Goal: Task Accomplishment & Management: Complete application form

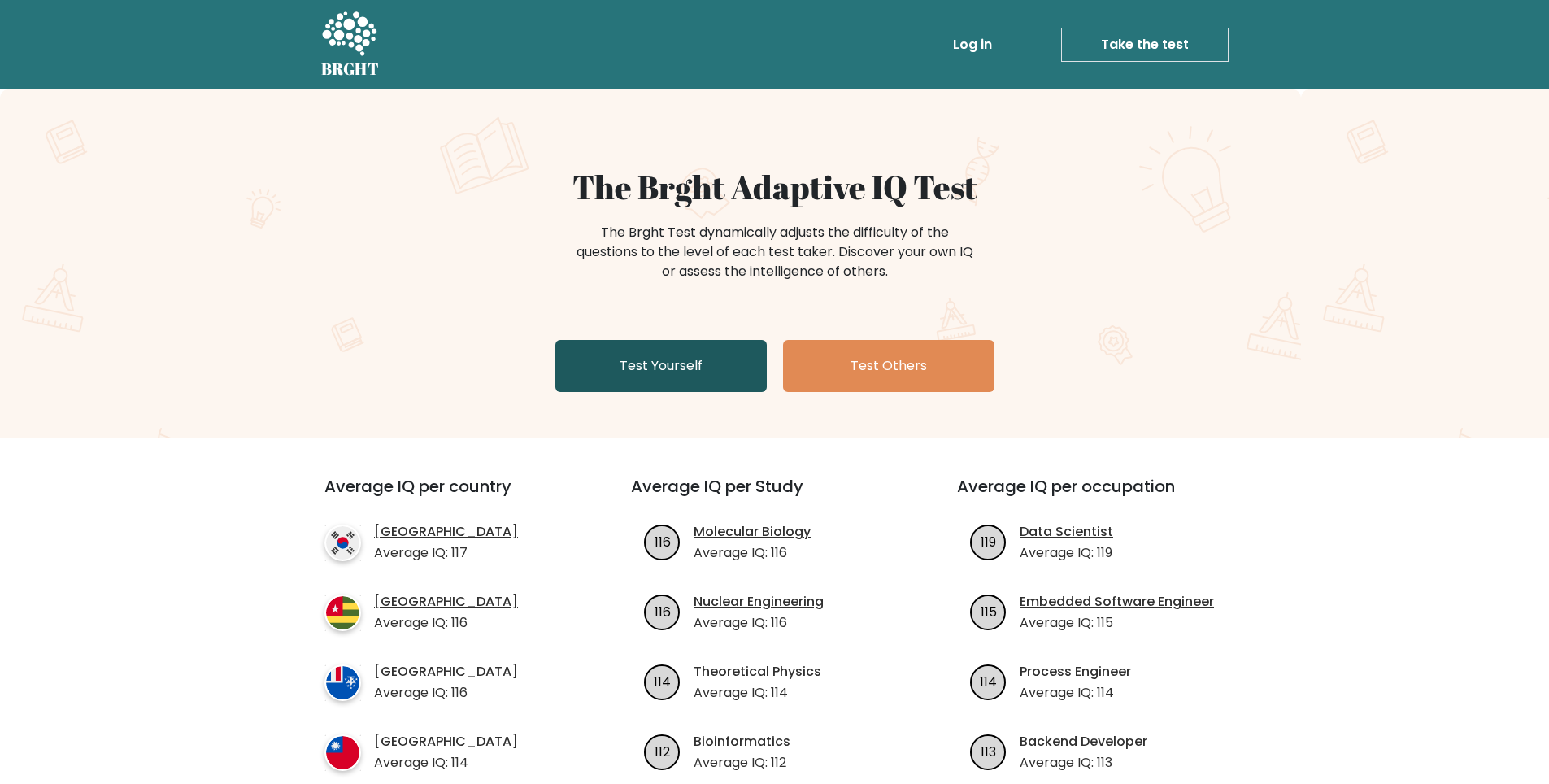
click at [712, 365] on link "Test Yourself" at bounding box center [661, 365] width 212 height 52
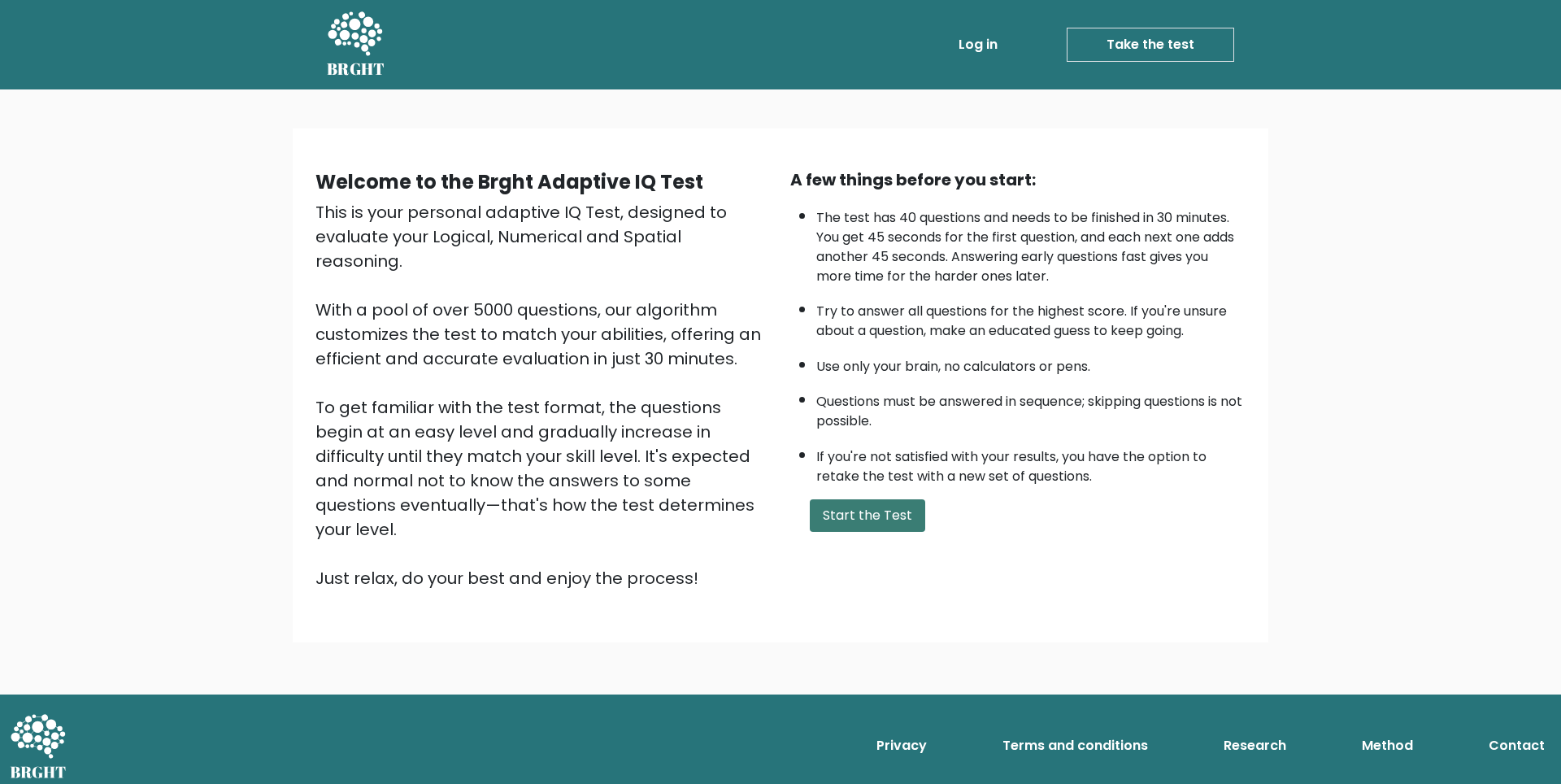
click at [884, 522] on button "Start the Test" at bounding box center [868, 515] width 116 height 33
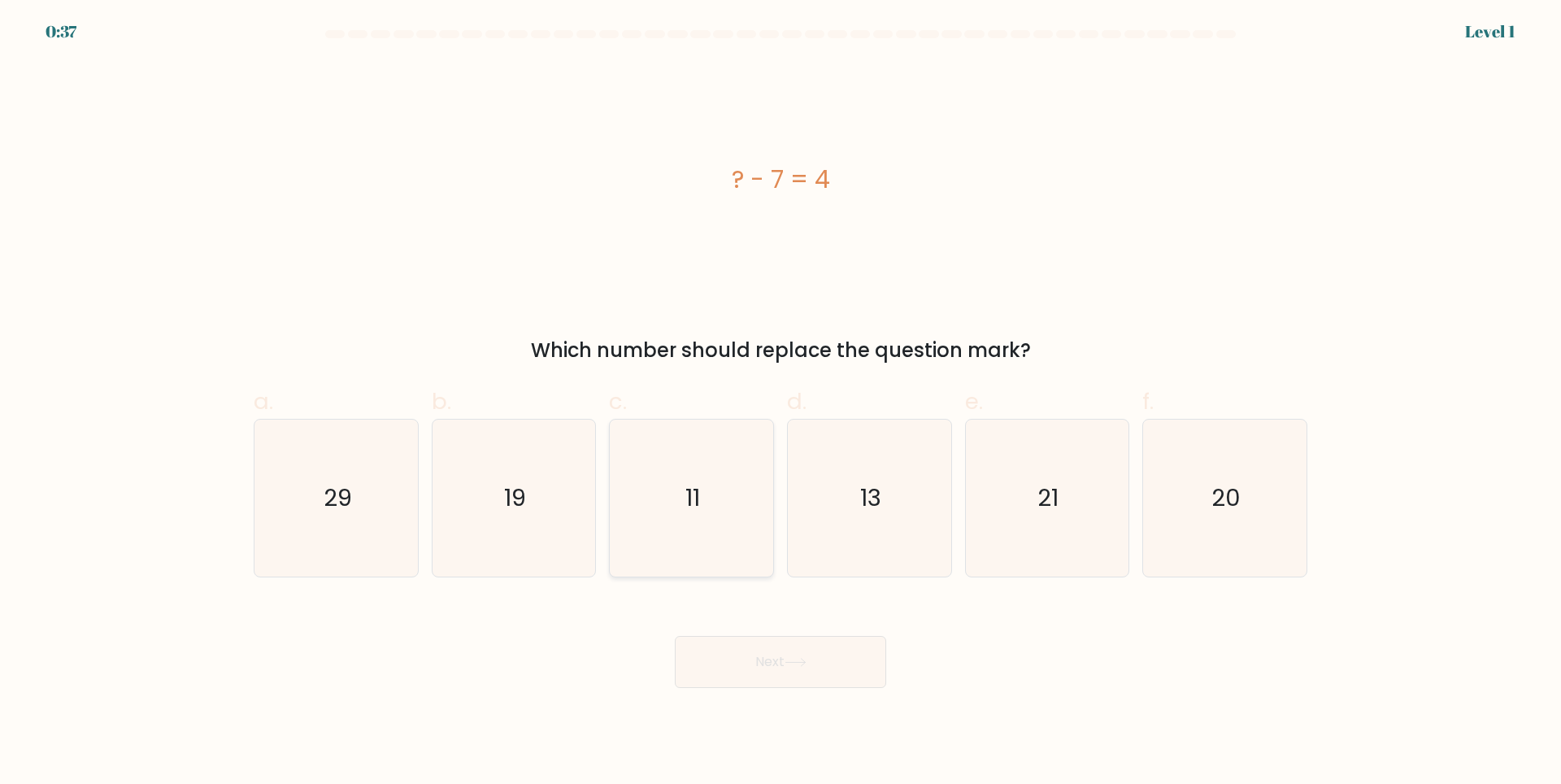
click at [705, 499] on icon "11" at bounding box center [691, 498] width 157 height 157
click at [780, 403] on input "c. 11" at bounding box center [780, 396] width 1 height 10
radio input "true"
click at [791, 680] on button "Next" at bounding box center [780, 662] width 212 height 52
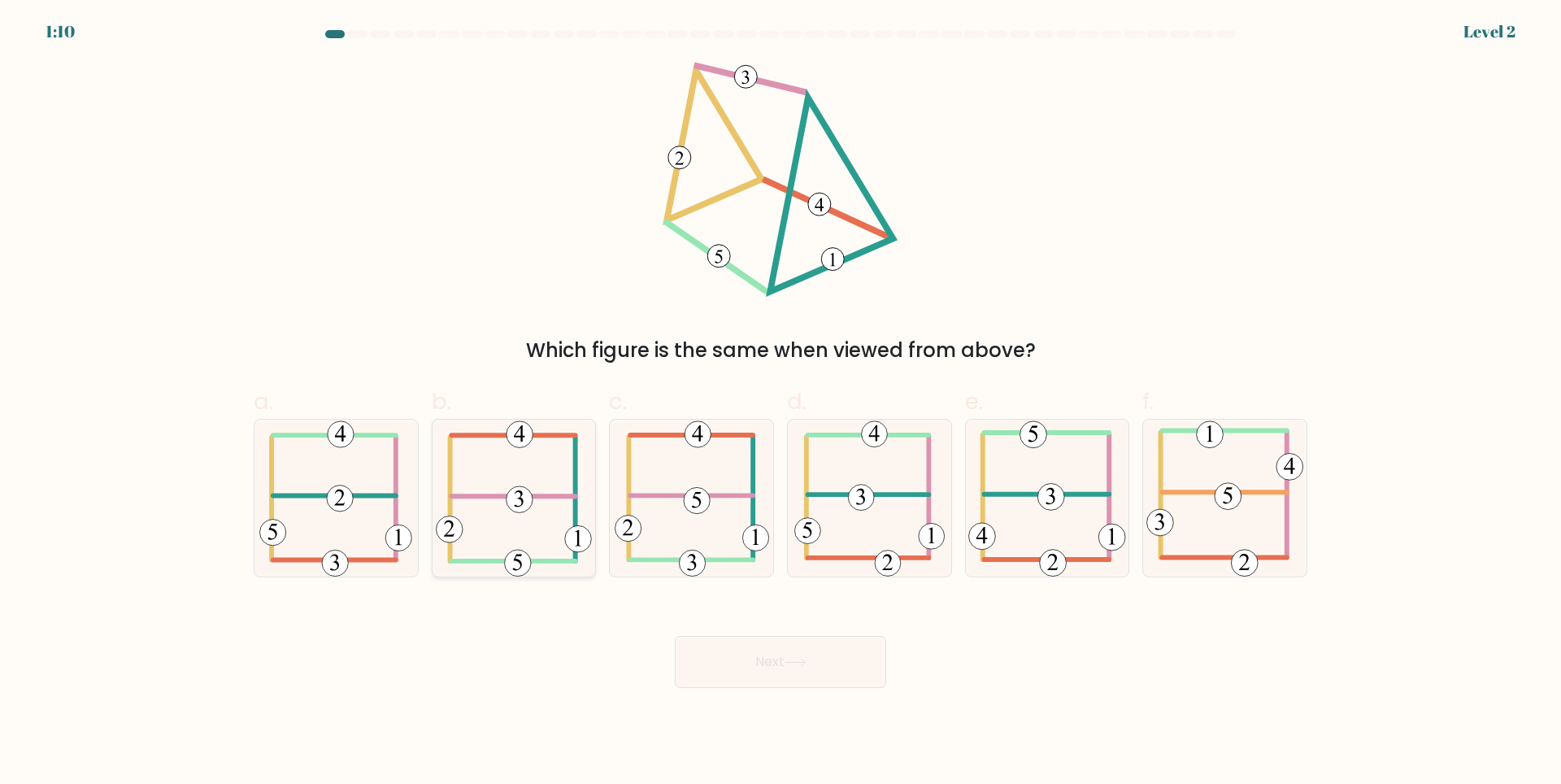
click at [539, 490] on icon at bounding box center [513, 498] width 156 height 157
click at [780, 403] on input "b." at bounding box center [780, 396] width 1 height 10
radio input "true"
click at [759, 656] on button "Next" at bounding box center [780, 662] width 212 height 52
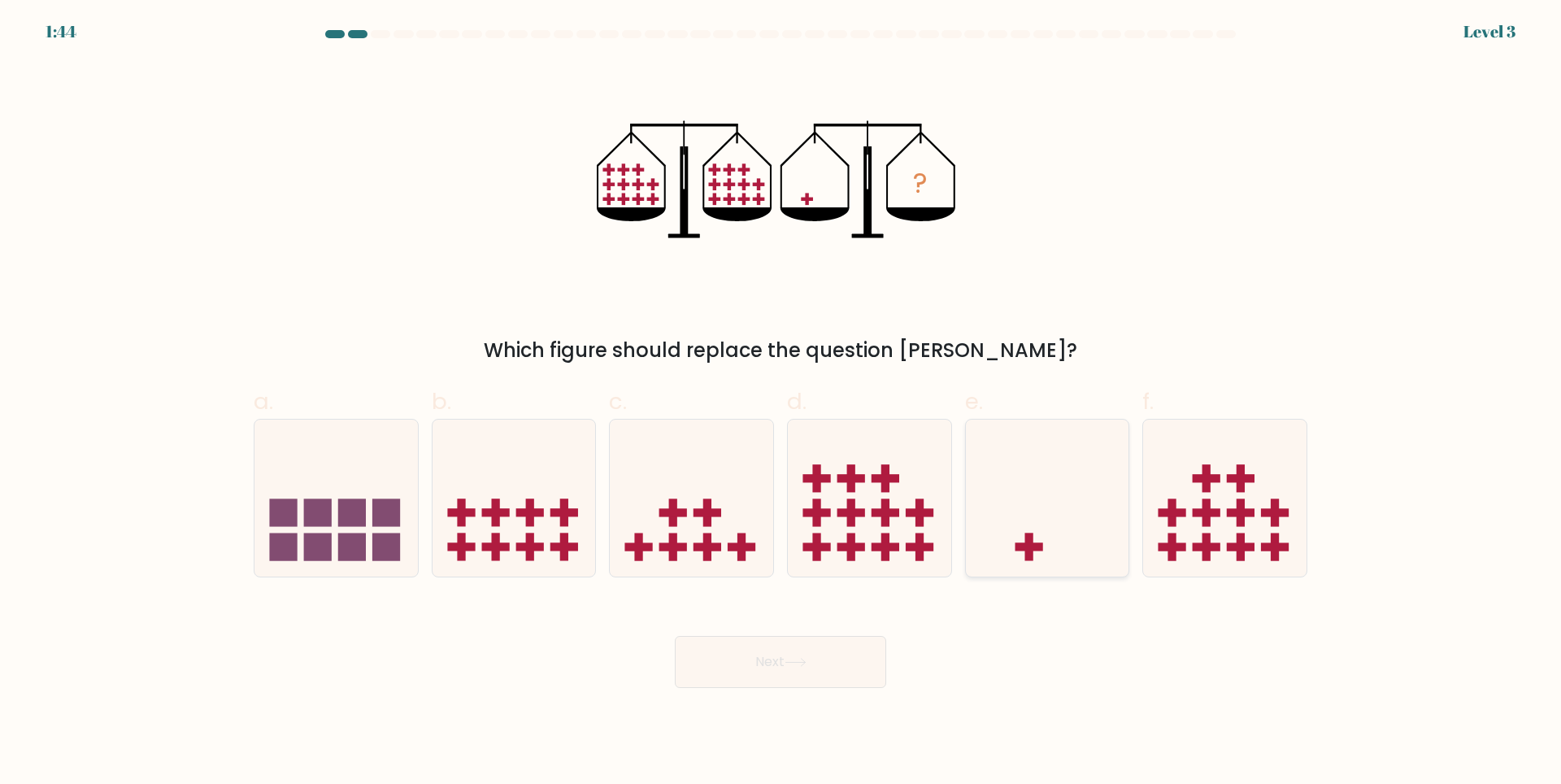
click at [1111, 524] on icon at bounding box center [1047, 497] width 163 height 135
click at [781, 403] on input "e." at bounding box center [780, 396] width 1 height 10
radio input "true"
click at [811, 658] on button "Next" at bounding box center [780, 662] width 212 height 52
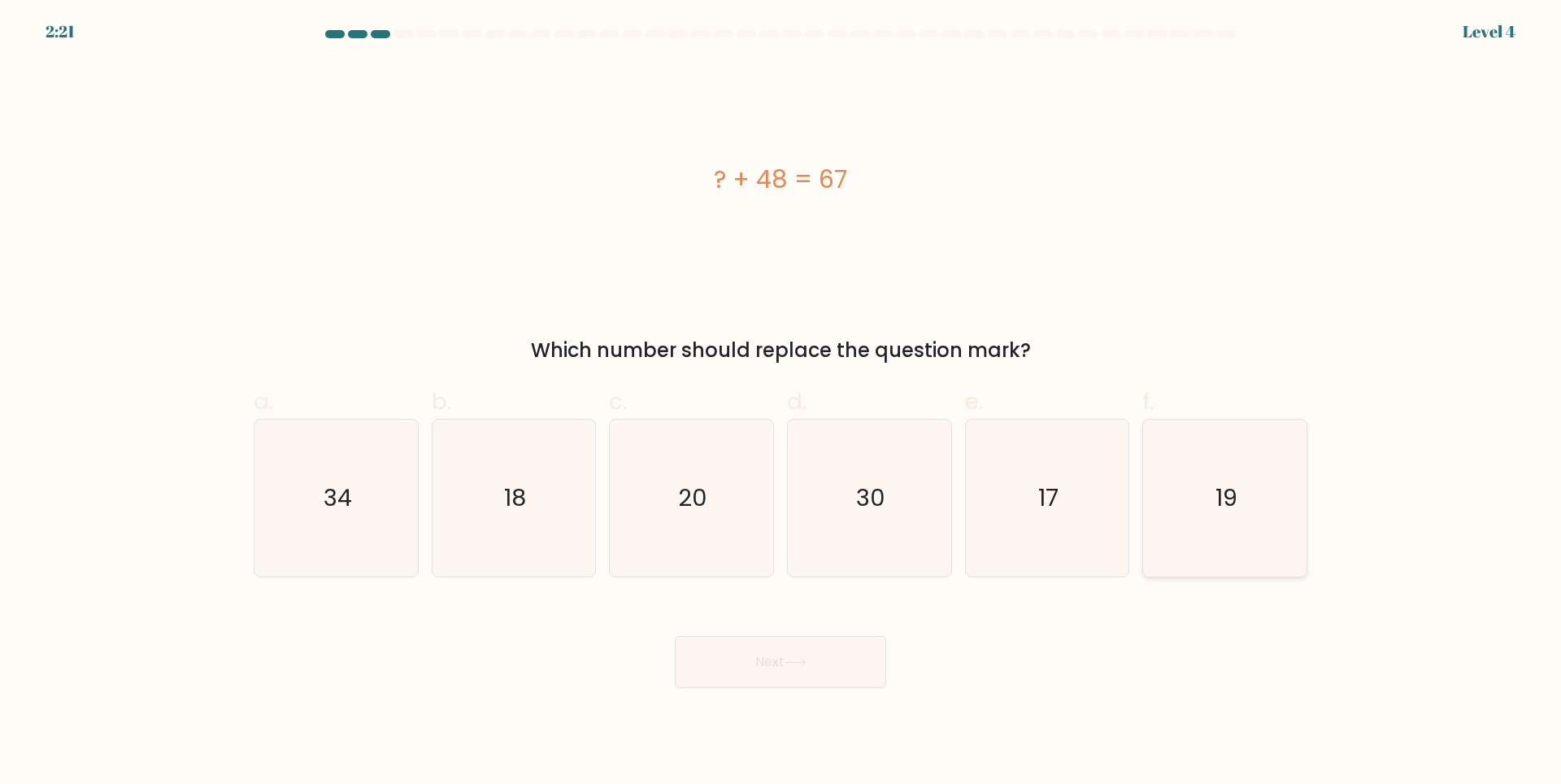
click at [1262, 542] on icon "19" at bounding box center [1225, 498] width 157 height 157
click at [781, 403] on input "f. 19" at bounding box center [780, 396] width 1 height 10
radio input "true"
click at [862, 644] on button "Next" at bounding box center [780, 662] width 212 height 52
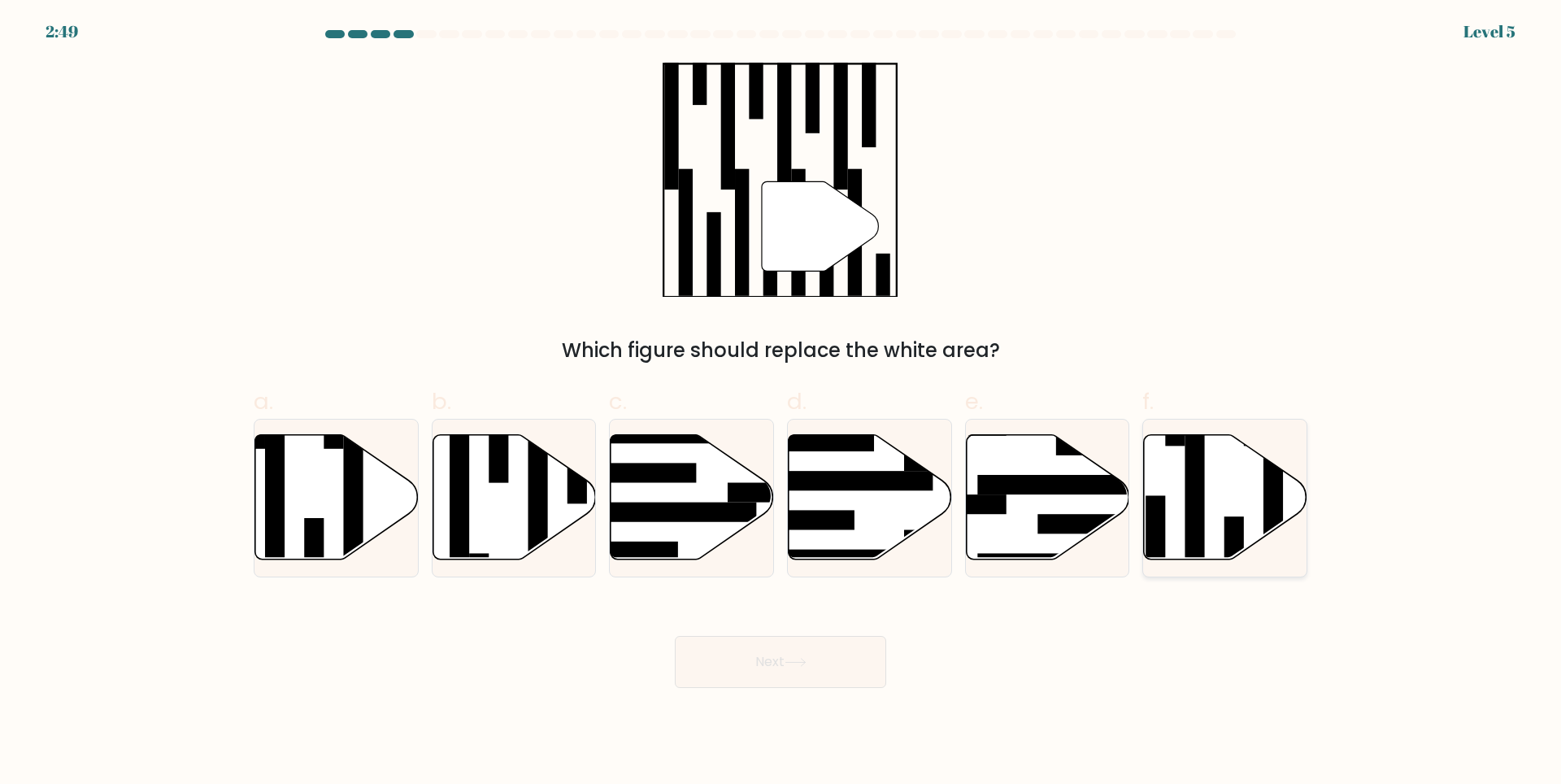
click at [1216, 498] on icon at bounding box center [1225, 497] width 163 height 125
click at [781, 403] on input "f." at bounding box center [780, 396] width 1 height 10
radio input "true"
click at [829, 679] on button "Next" at bounding box center [780, 662] width 212 height 52
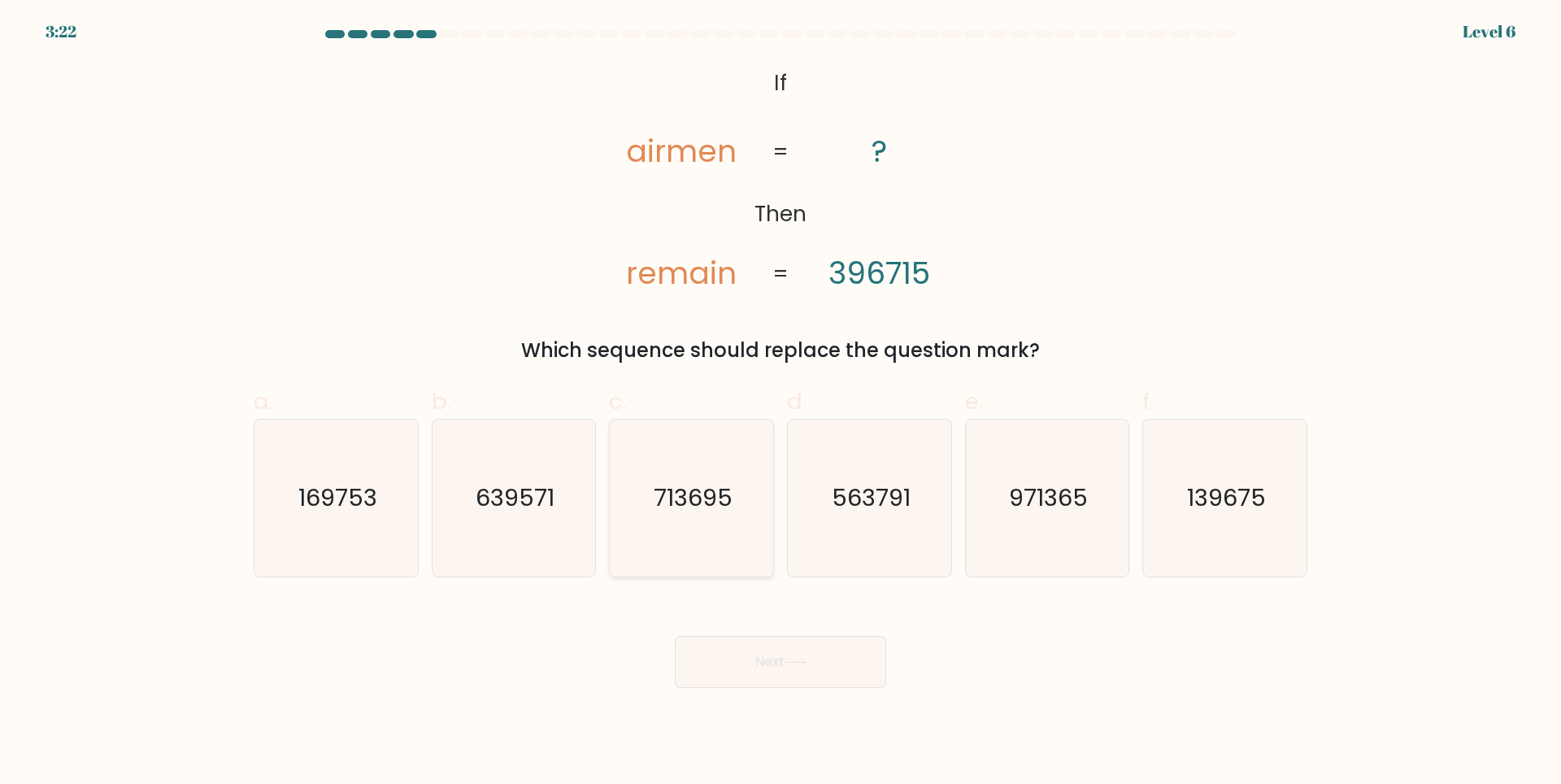
click at [696, 508] on text "713695" at bounding box center [693, 497] width 79 height 33
click at [780, 403] on input "c. 713695" at bounding box center [780, 396] width 1 height 10
radio input "true"
click at [825, 656] on button "Next" at bounding box center [780, 662] width 212 height 52
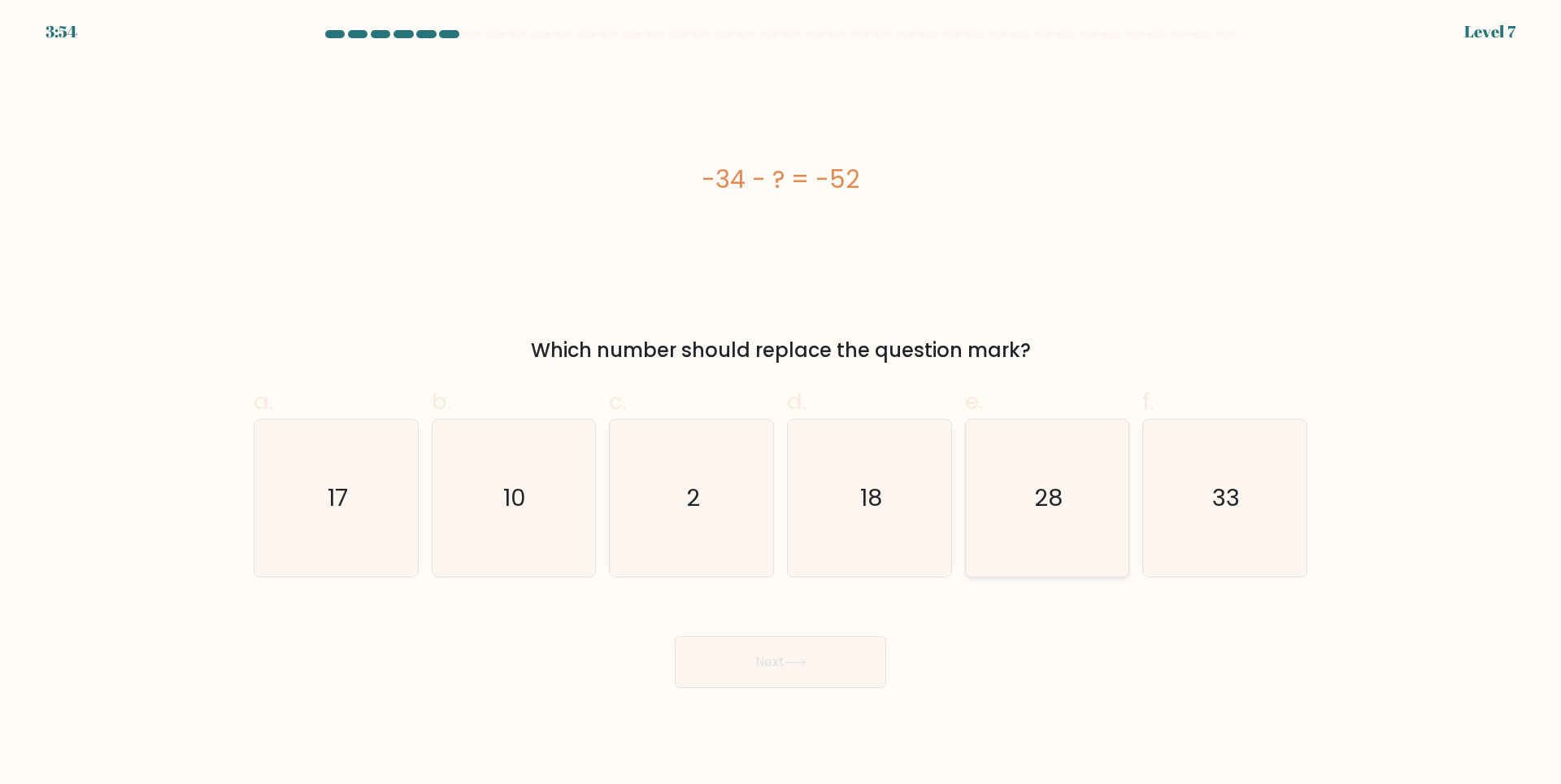
click at [1054, 502] on text "28" at bounding box center [1048, 497] width 29 height 33
click at [781, 403] on input "e. 28" at bounding box center [780, 396] width 1 height 10
radio input "true"
click at [883, 530] on icon "18" at bounding box center [869, 498] width 157 height 157
click at [781, 403] on input "d. 18" at bounding box center [780, 396] width 1 height 10
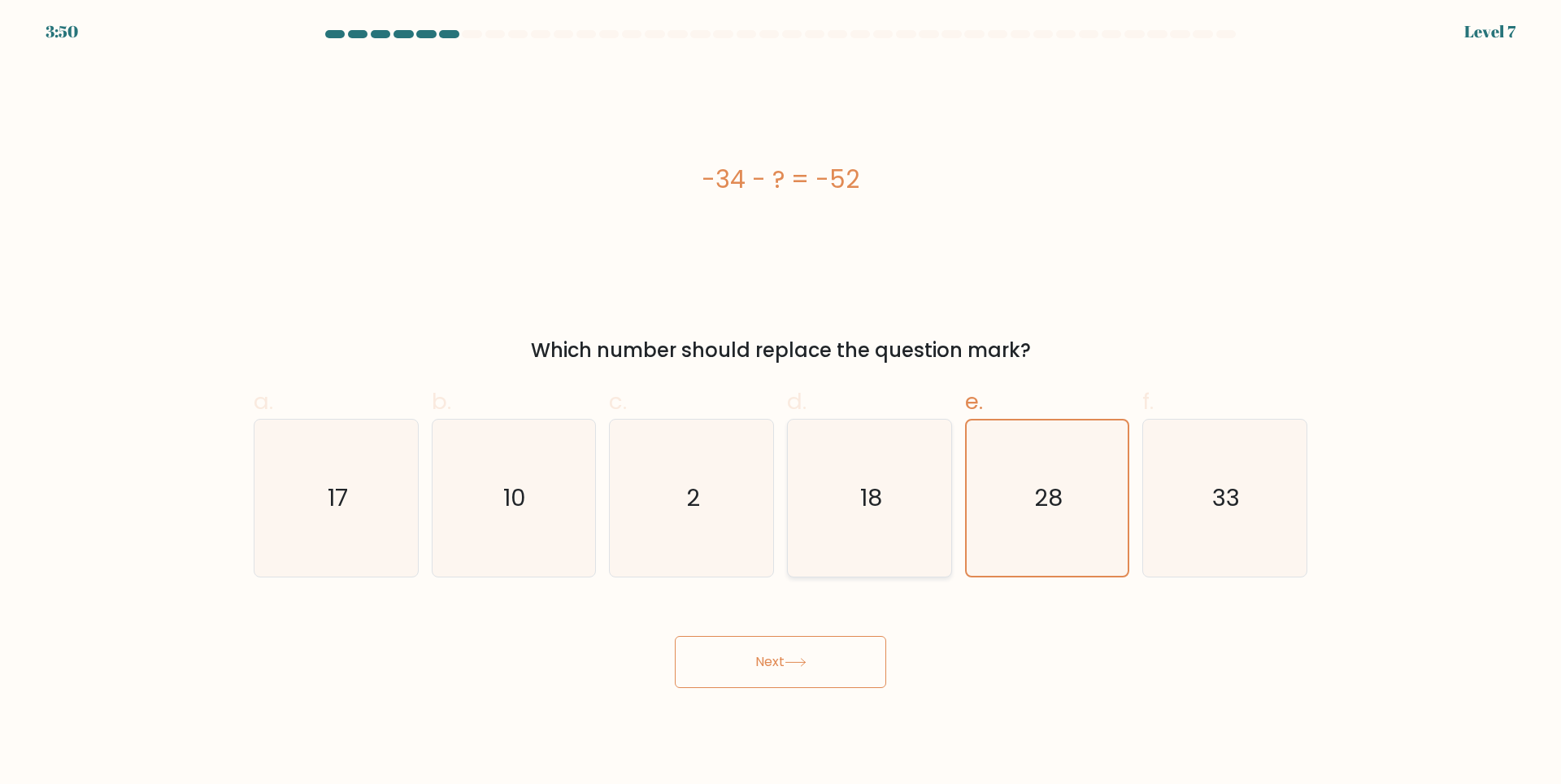
radio input "true"
click at [834, 673] on button "Next" at bounding box center [780, 662] width 212 height 52
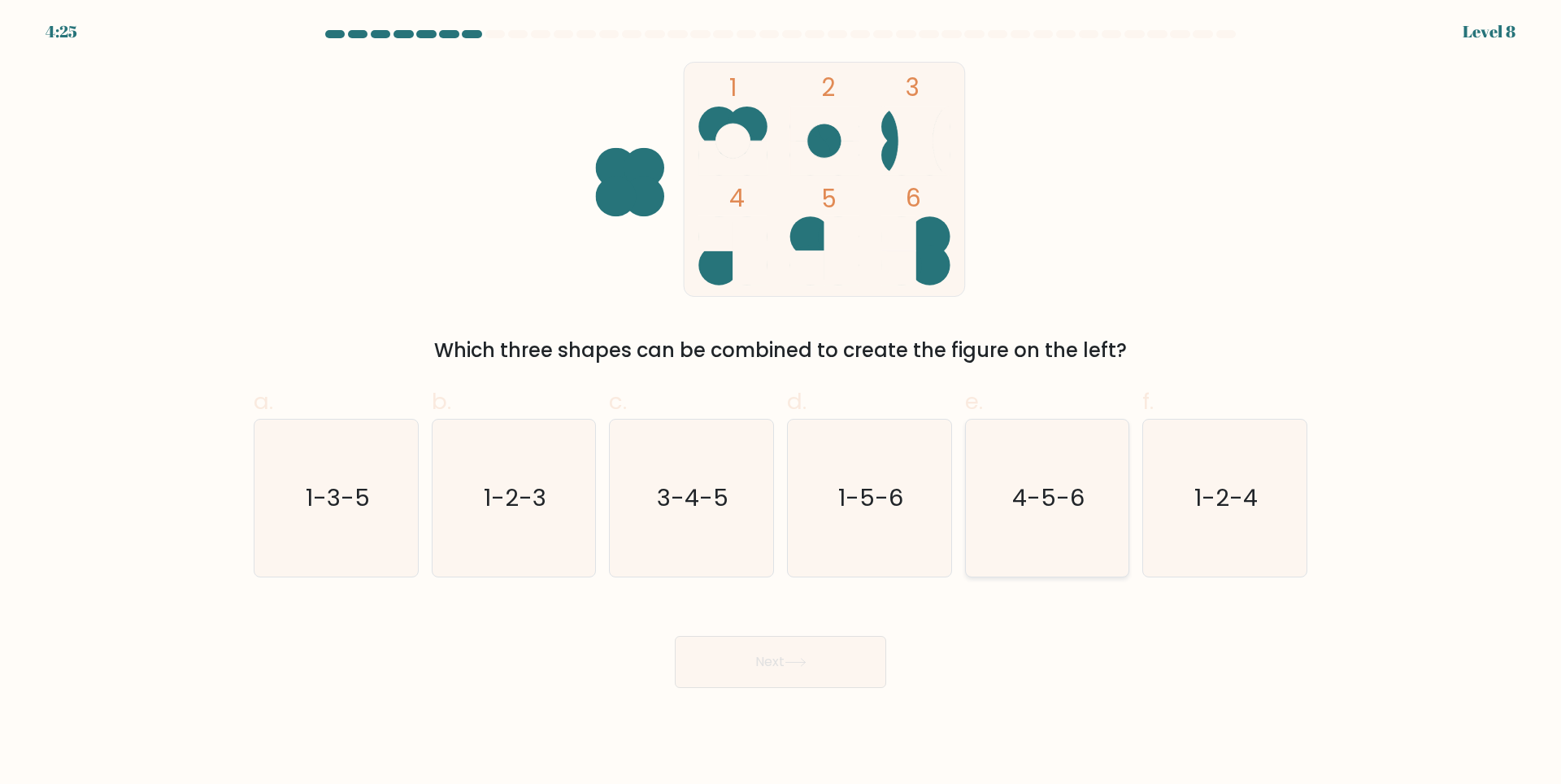
click at [1082, 486] on text "4-5-6" at bounding box center [1049, 497] width 73 height 33
click at [781, 403] on input "e. 4-5-6" at bounding box center [780, 396] width 1 height 10
radio input "true"
click at [849, 658] on button "Next" at bounding box center [780, 662] width 212 height 52
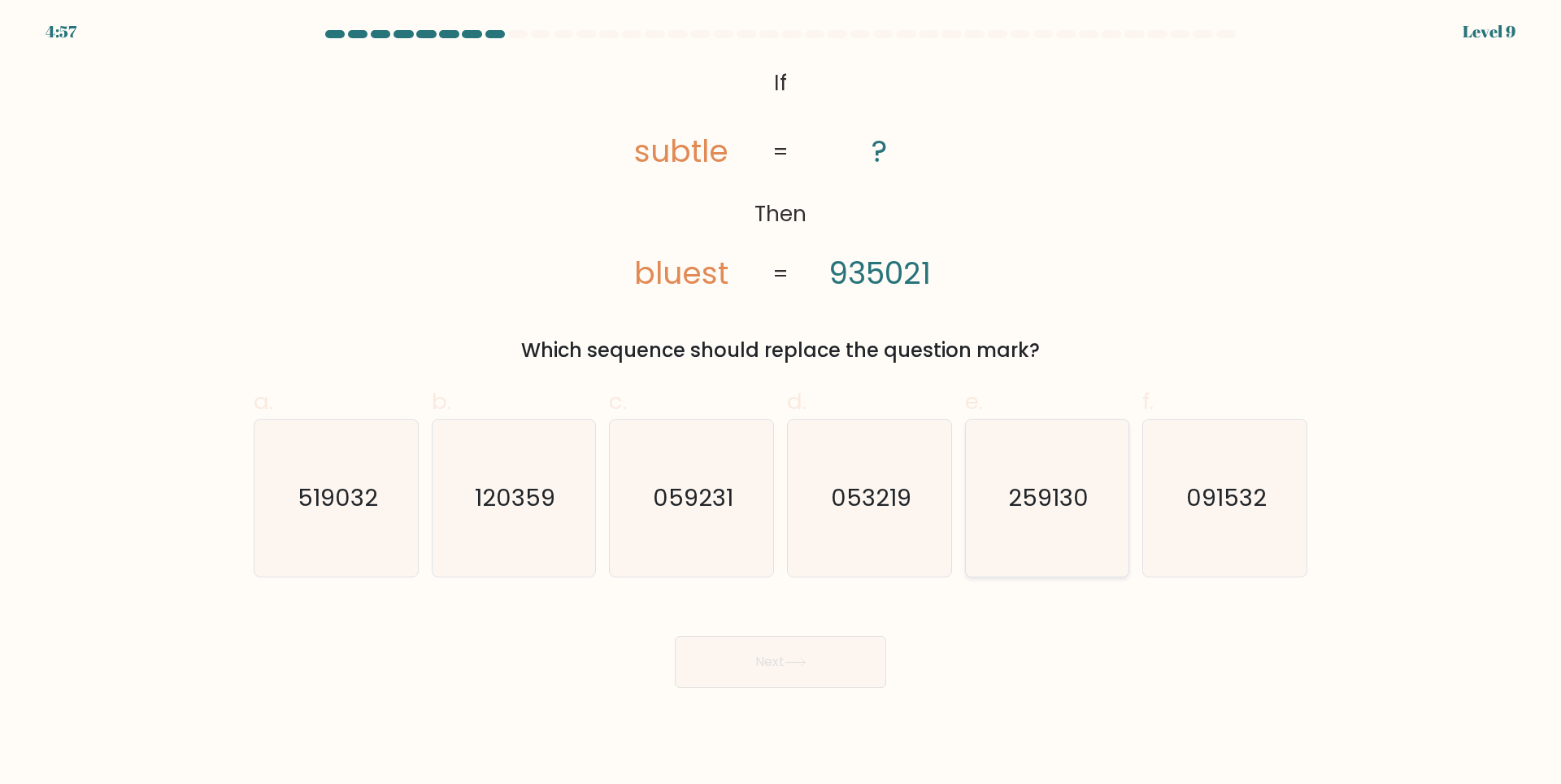
click at [1057, 530] on icon "259130" at bounding box center [1047, 498] width 157 height 157
click at [781, 403] on input "e. 259130" at bounding box center [780, 396] width 1 height 10
radio input "true"
click at [822, 661] on button "Next" at bounding box center [780, 662] width 212 height 52
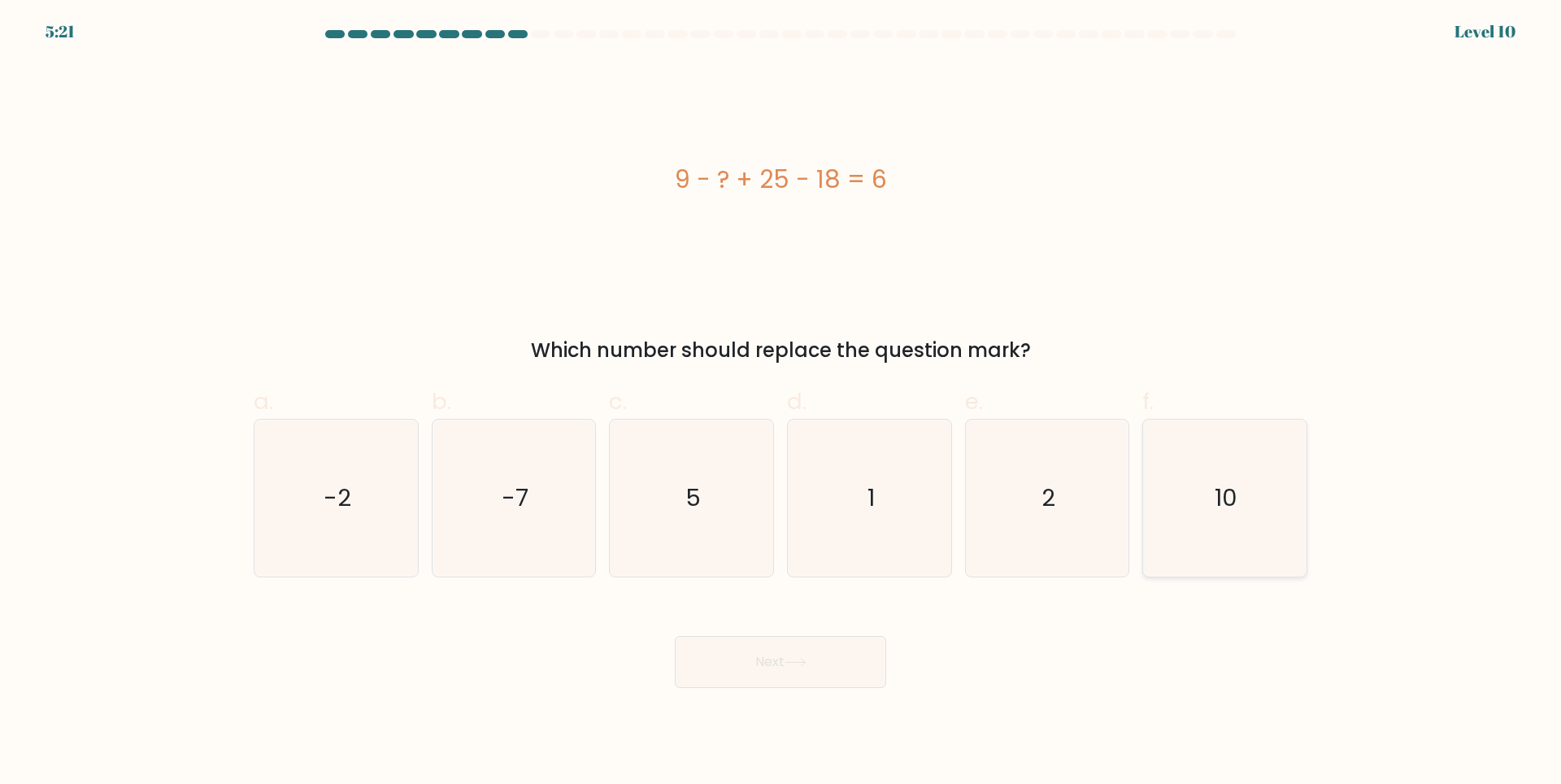
click at [1245, 528] on icon "10" at bounding box center [1225, 498] width 157 height 157
click at [781, 403] on input "f. 10" at bounding box center [780, 396] width 1 height 10
radio input "true"
click at [829, 656] on button "Next" at bounding box center [780, 662] width 212 height 52
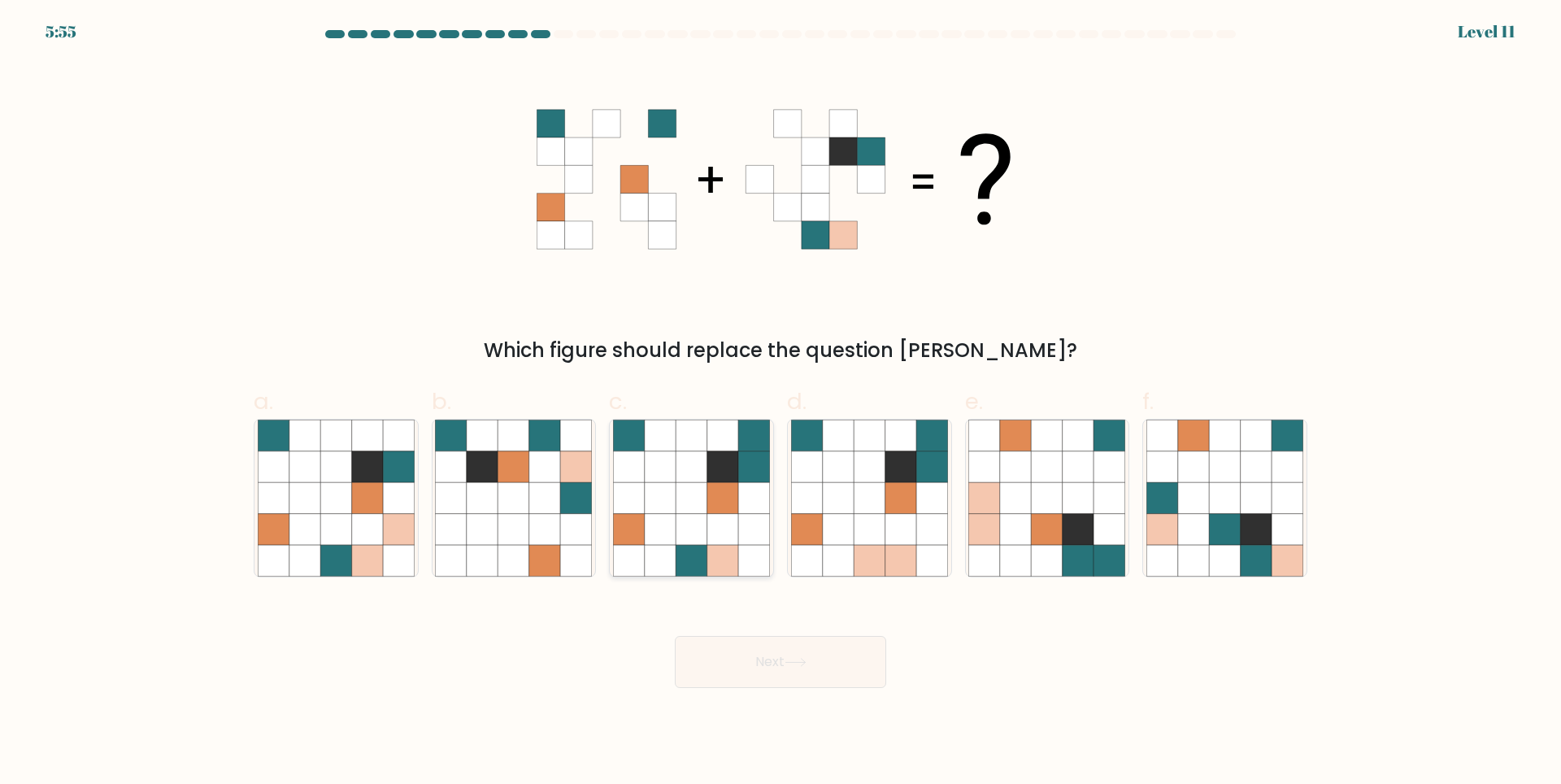
click at [713, 478] on icon at bounding box center [723, 465] width 31 height 31
click at [780, 403] on input "c." at bounding box center [780, 396] width 1 height 10
radio input "true"
click at [797, 658] on icon at bounding box center [795, 662] width 22 height 9
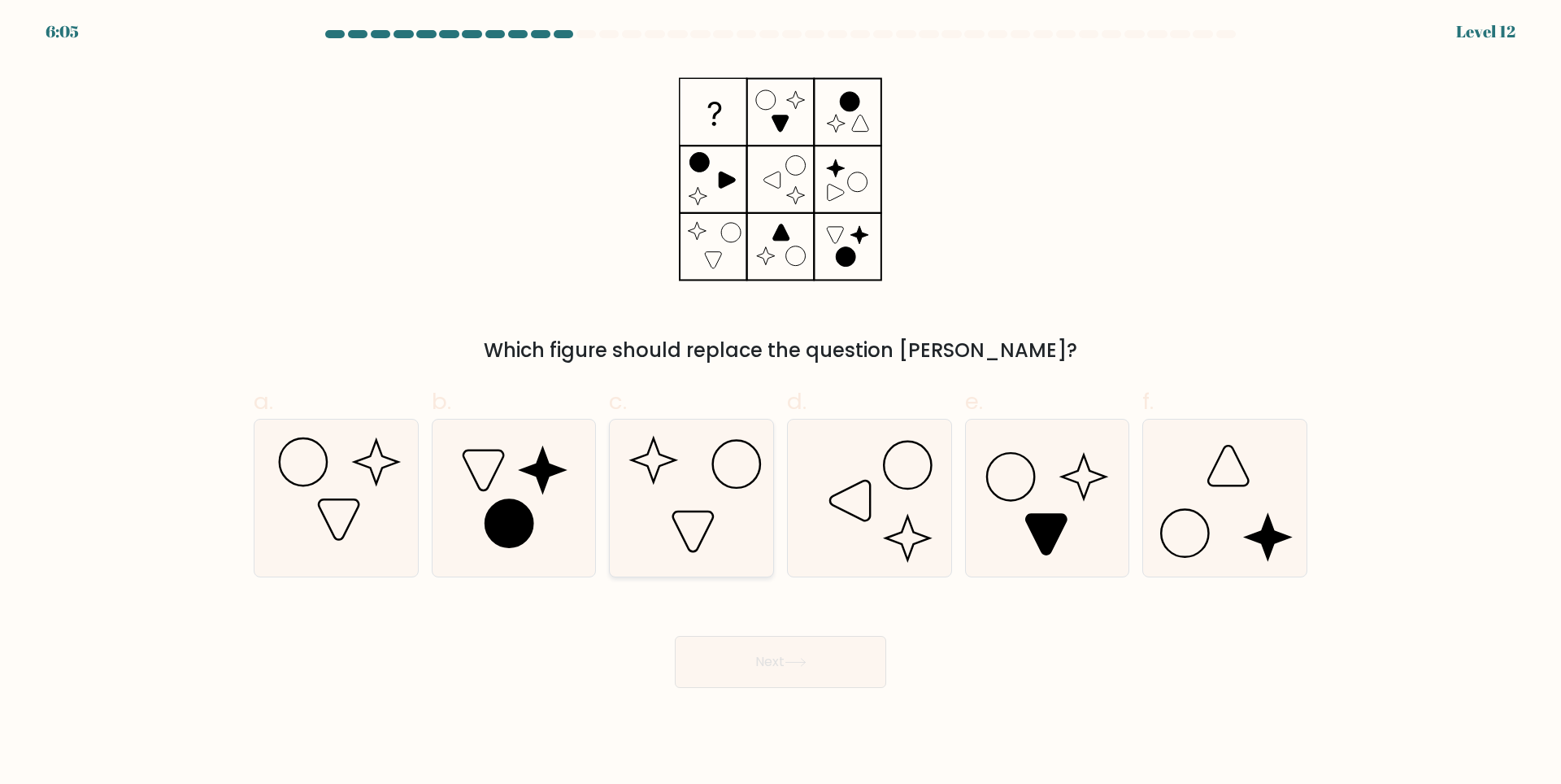
click at [714, 511] on icon at bounding box center [691, 498] width 157 height 157
click at [780, 403] on input "c." at bounding box center [780, 396] width 1 height 10
radio input "true"
click at [786, 666] on button "Next" at bounding box center [780, 662] width 212 height 52
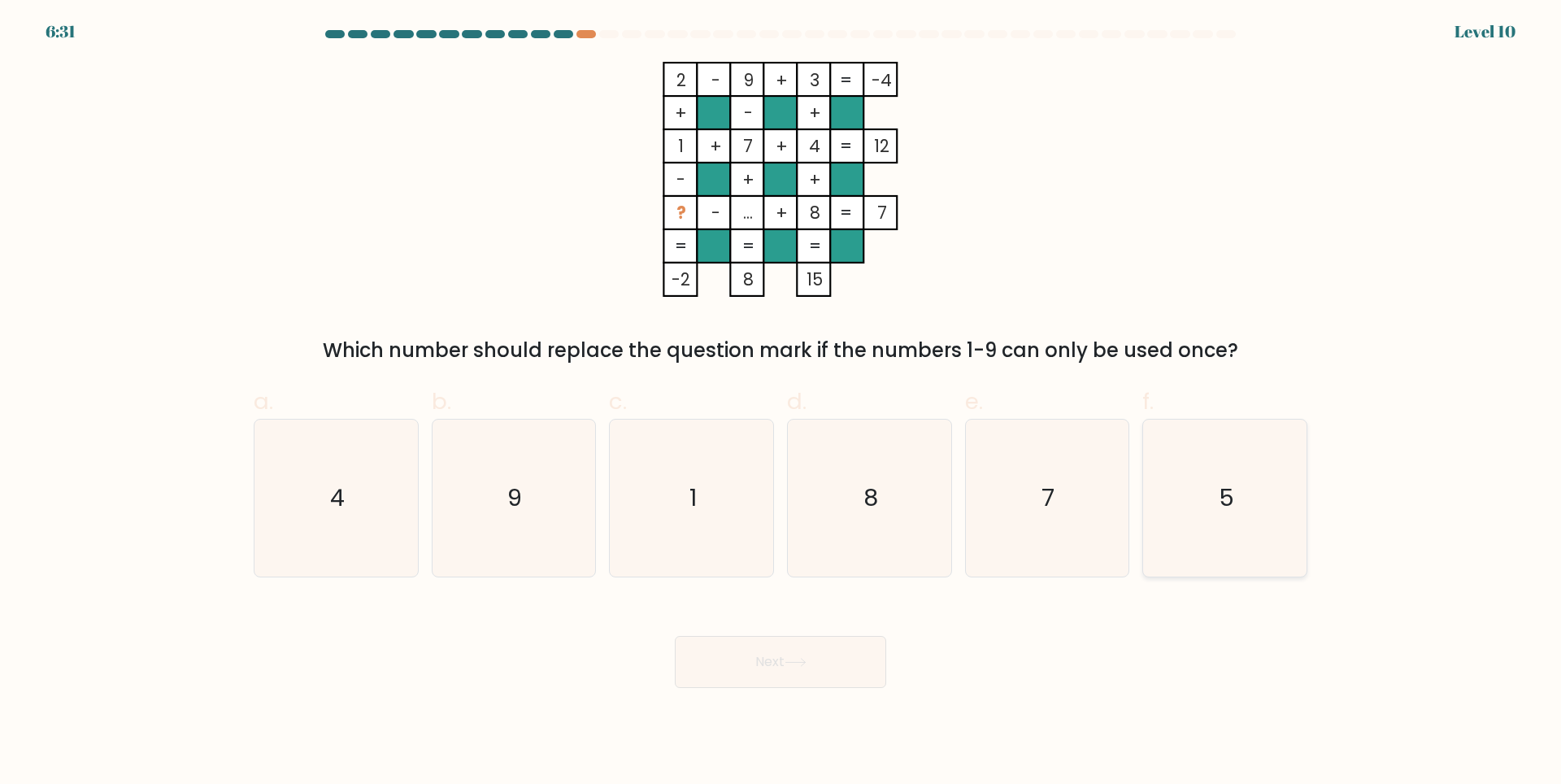
click at [1272, 511] on icon "5" at bounding box center [1225, 498] width 157 height 157
click at [781, 403] on input "f. 5" at bounding box center [780, 396] width 1 height 10
radio input "true"
click at [841, 666] on button "Next" at bounding box center [780, 662] width 212 height 52
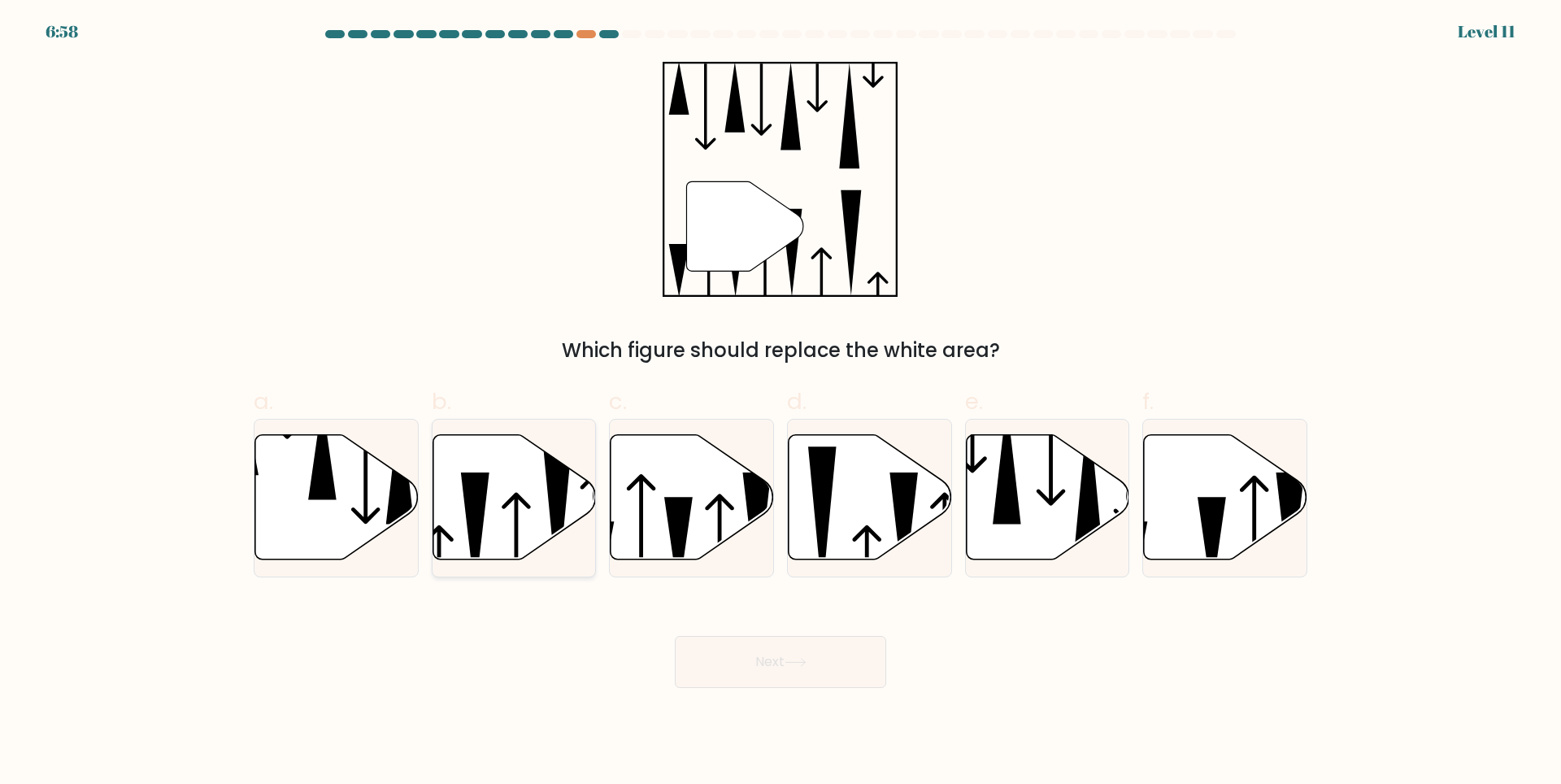
click at [538, 492] on icon at bounding box center [514, 497] width 163 height 125
click at [780, 403] on input "b." at bounding box center [780, 396] width 1 height 10
radio input "true"
click at [732, 511] on icon at bounding box center [692, 497] width 163 height 125
click at [780, 403] on input "c." at bounding box center [780, 396] width 1 height 10
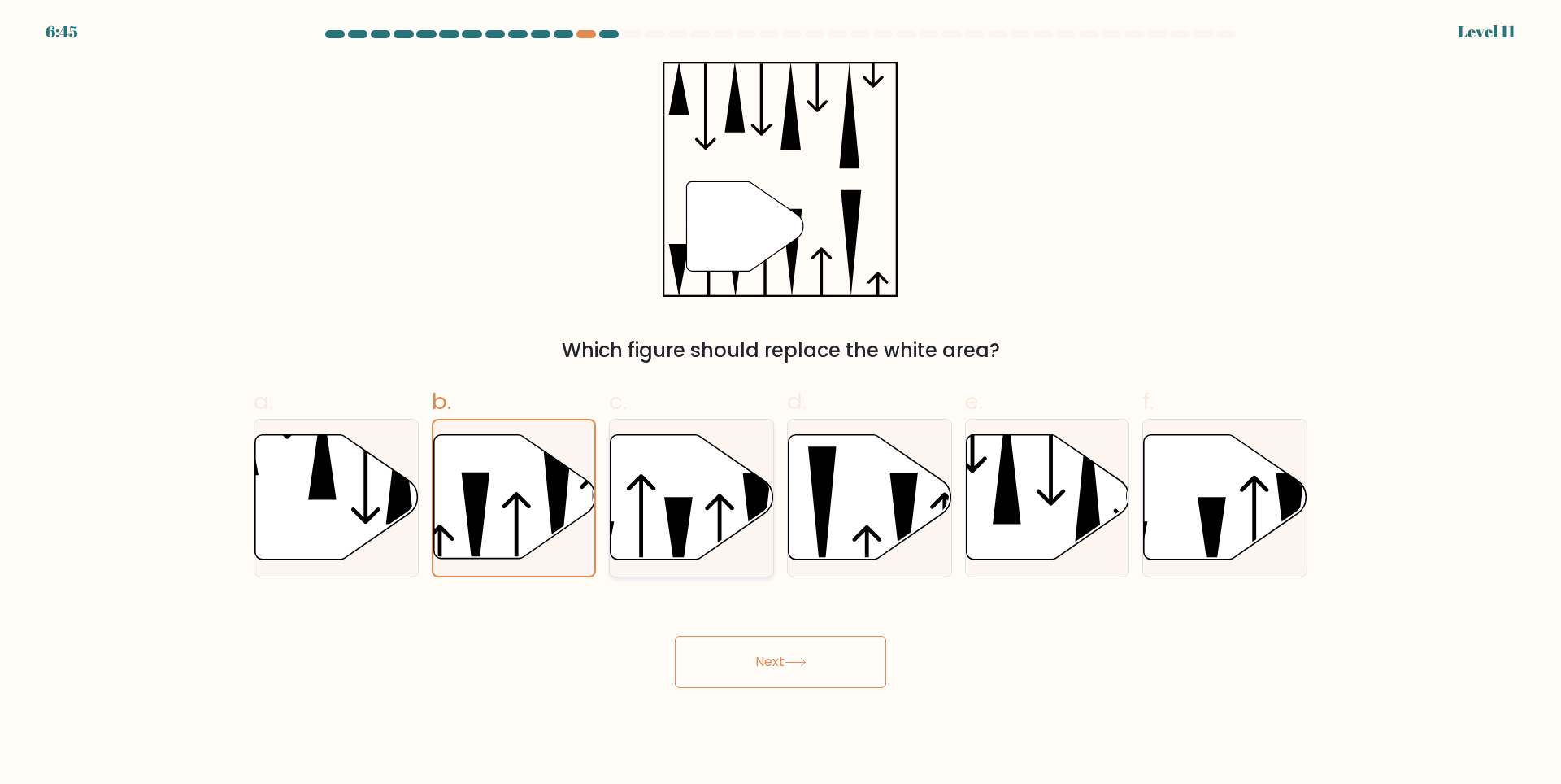
radio input "true"
click at [784, 640] on button "Next" at bounding box center [780, 662] width 212 height 52
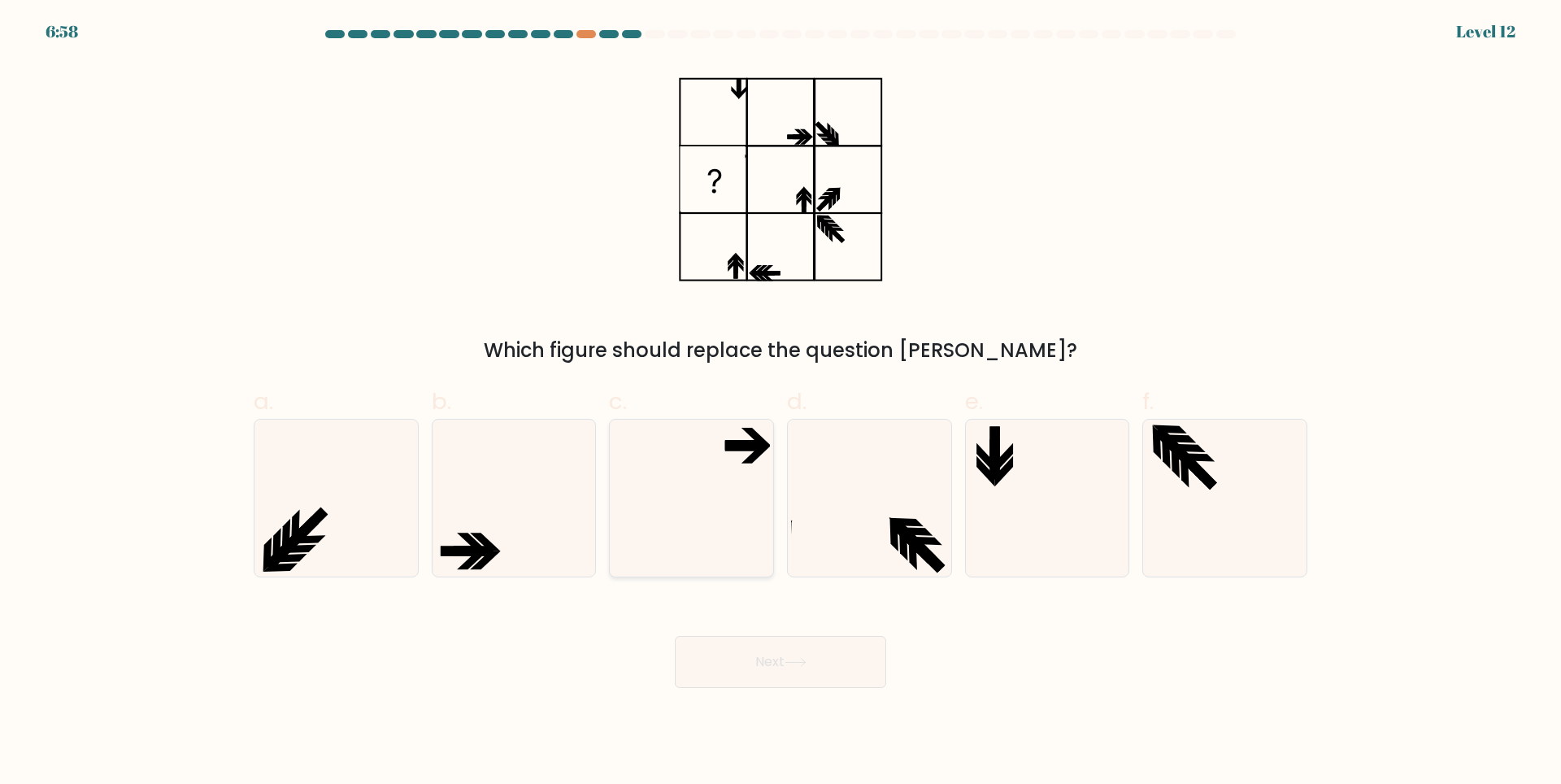
drag, startPoint x: 731, startPoint y: 454, endPoint x: 732, endPoint y: 511, distance: 57.0
click at [731, 456] on icon at bounding box center [691, 498] width 157 height 157
click at [780, 403] on input "c." at bounding box center [780, 396] width 1 height 10
radio input "true"
click at [794, 650] on button "Next" at bounding box center [780, 662] width 212 height 52
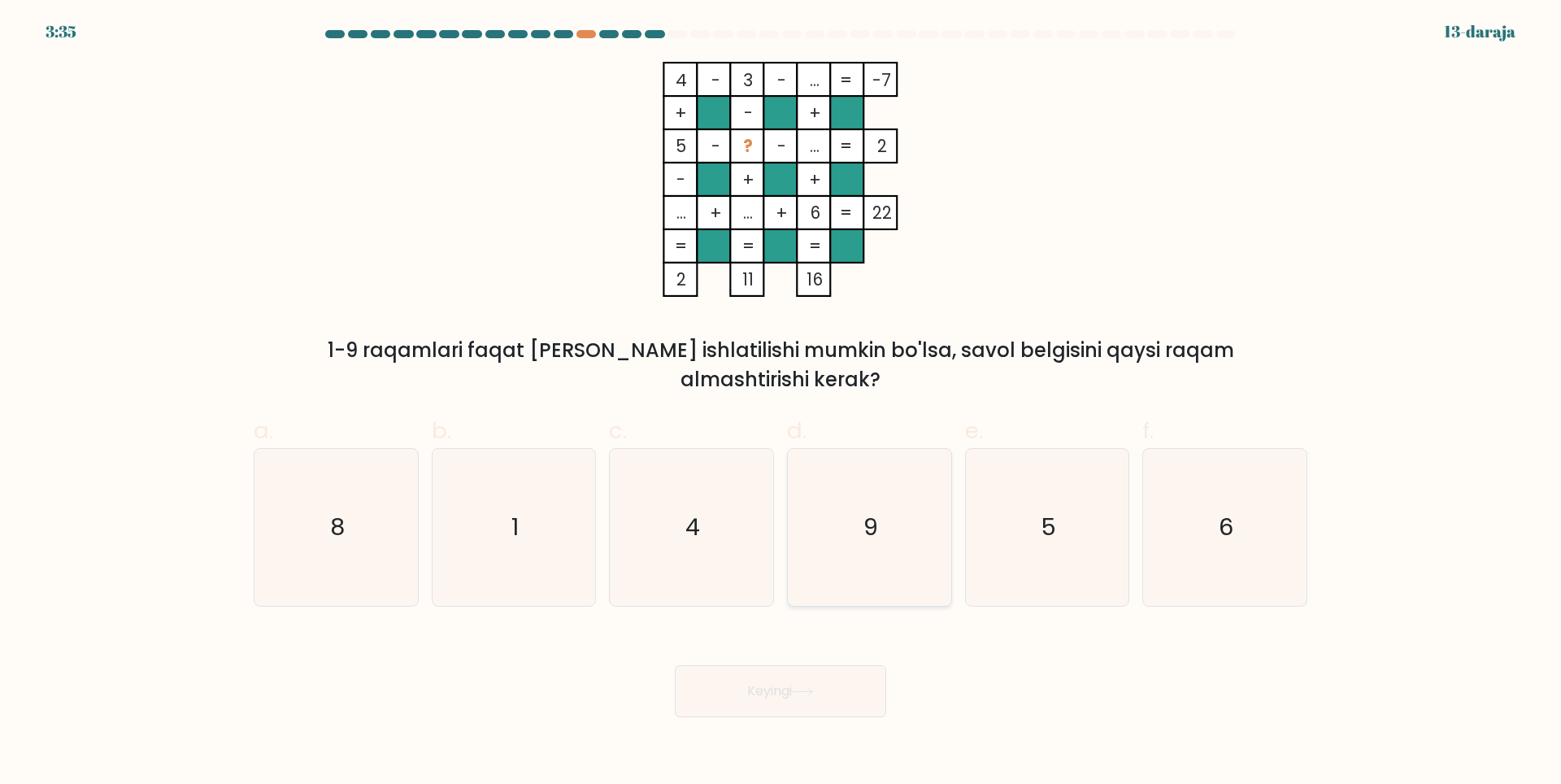
click at [880, 522] on icon "9" at bounding box center [869, 527] width 157 height 157
click at [781, 403] on input "d. 9" at bounding box center [780, 396] width 1 height 10
radio input "true"
click at [819, 672] on button "Keyingi" at bounding box center [780, 691] width 212 height 52
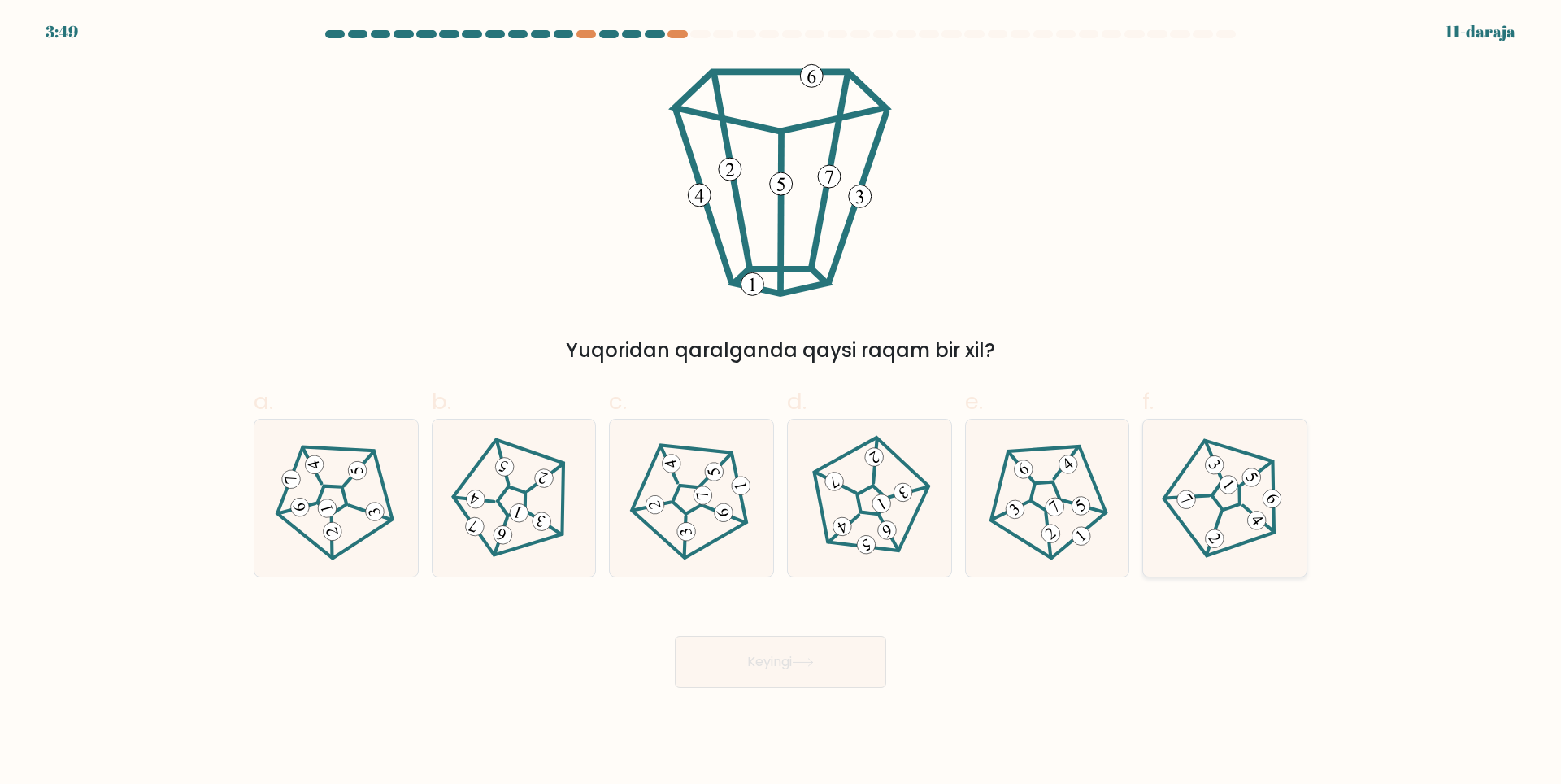
click at [1255, 530] on 796 at bounding box center [1258, 520] width 26 height 26
click at [781, 403] on input "f." at bounding box center [780, 396] width 1 height 10
radio input "true"
click at [807, 668] on button "Keyingi" at bounding box center [780, 662] width 212 height 52
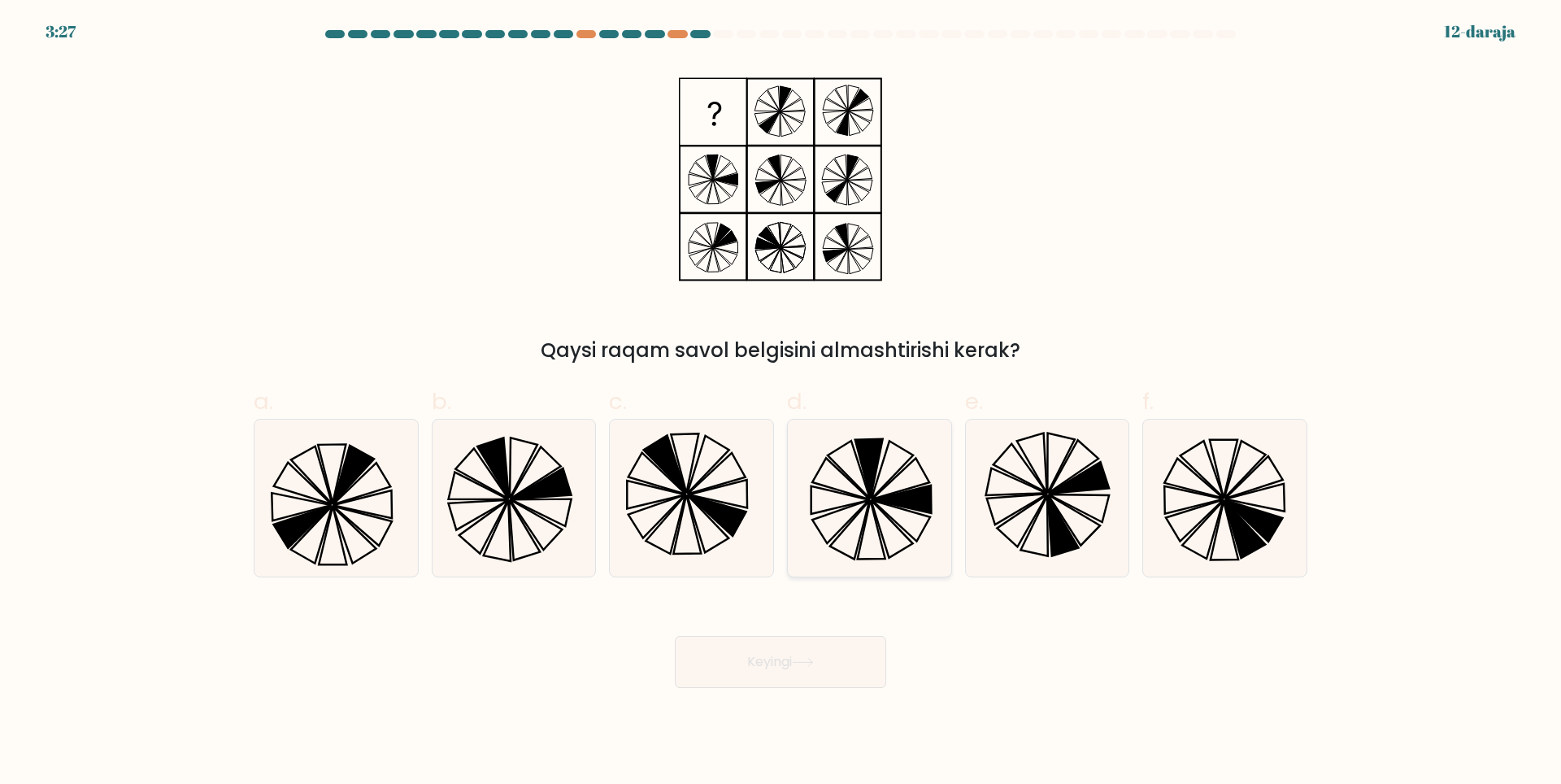
click at [870, 492] on icon at bounding box center [869, 468] width 28 height 60
click at [781, 403] on input "d." at bounding box center [780, 396] width 1 height 10
radio input "true"
click at [1183, 499] on icon at bounding box center [1225, 498] width 157 height 157
click at [781, 403] on input "f." at bounding box center [780, 396] width 1 height 10
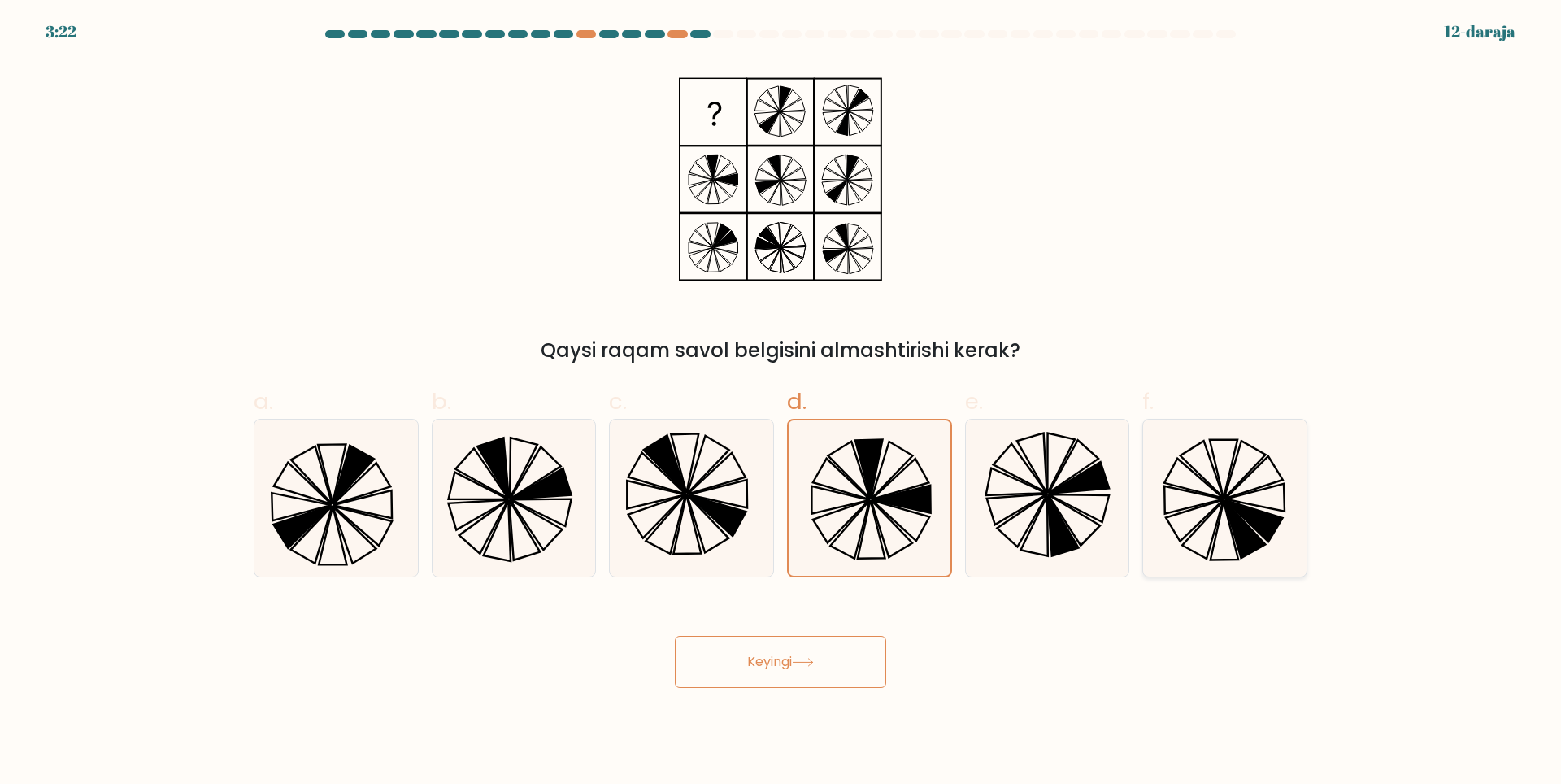
radio input "true"
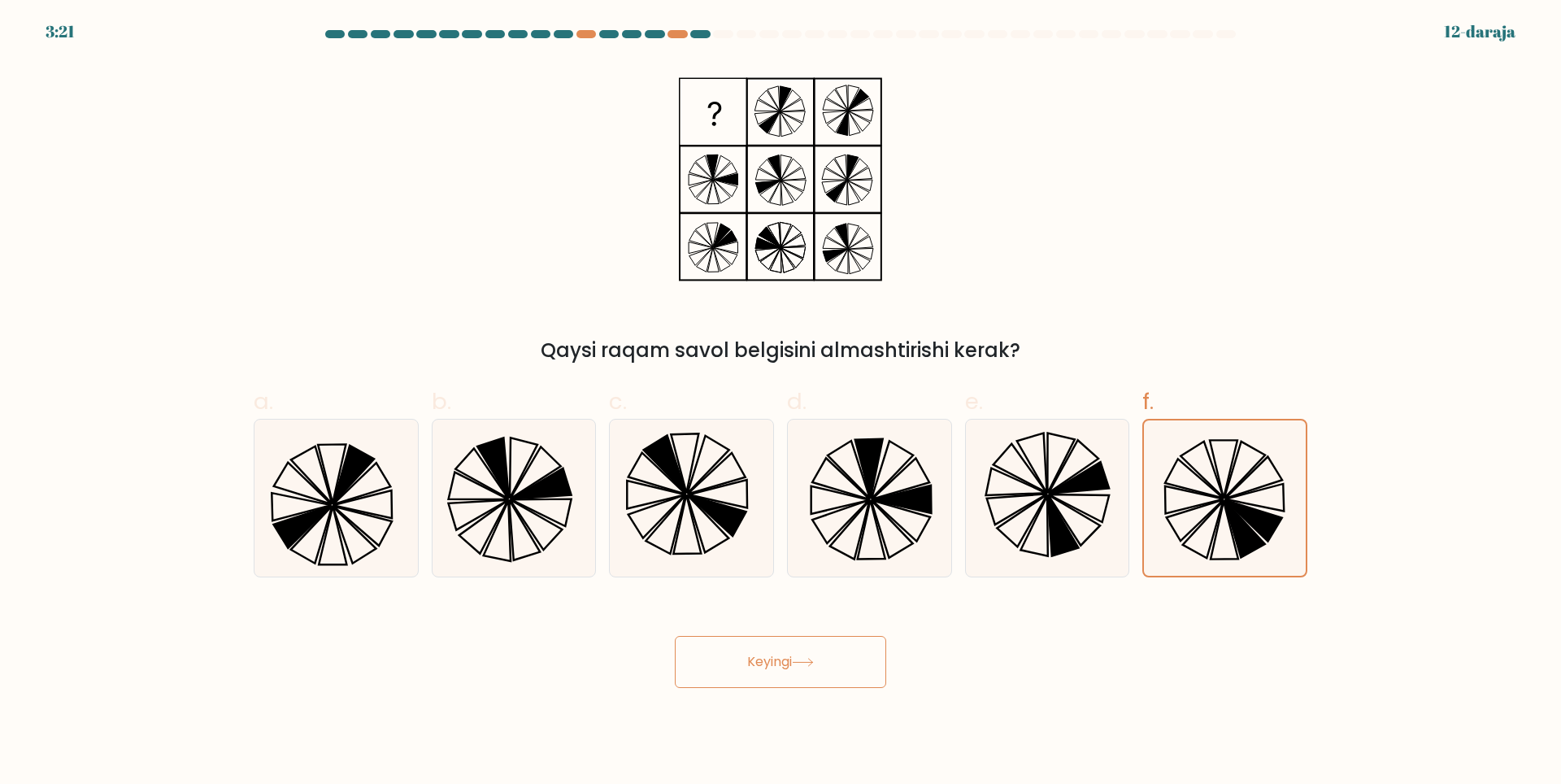
click at [786, 678] on button "Keyingi" at bounding box center [780, 662] width 212 height 52
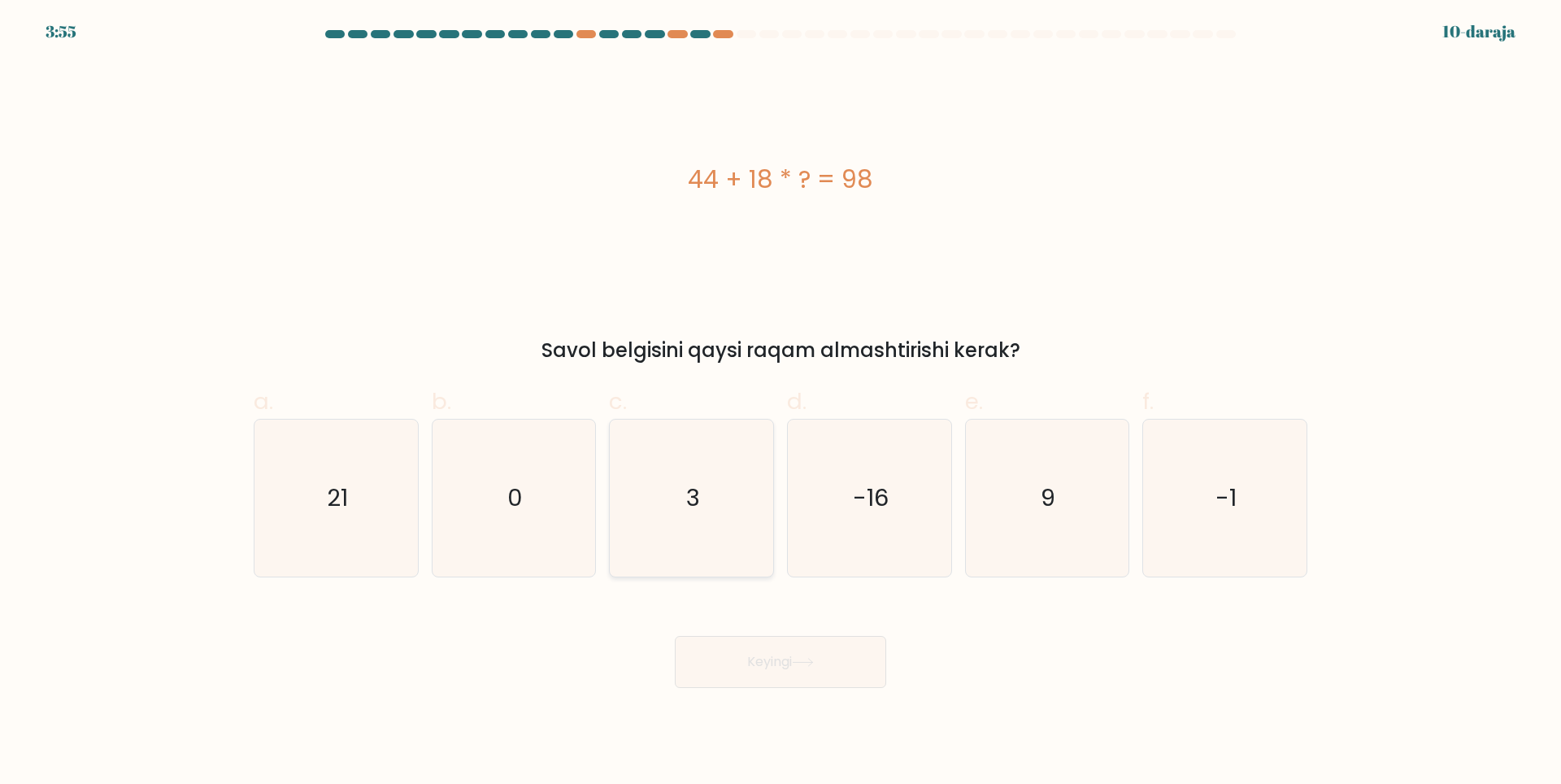
click at [637, 557] on icon "3" at bounding box center [691, 498] width 157 height 157
click at [780, 403] on input "c. 3" at bounding box center [780, 396] width 1 height 10
radio input "true"
click at [825, 681] on button "Keyingi" at bounding box center [780, 662] width 212 height 52
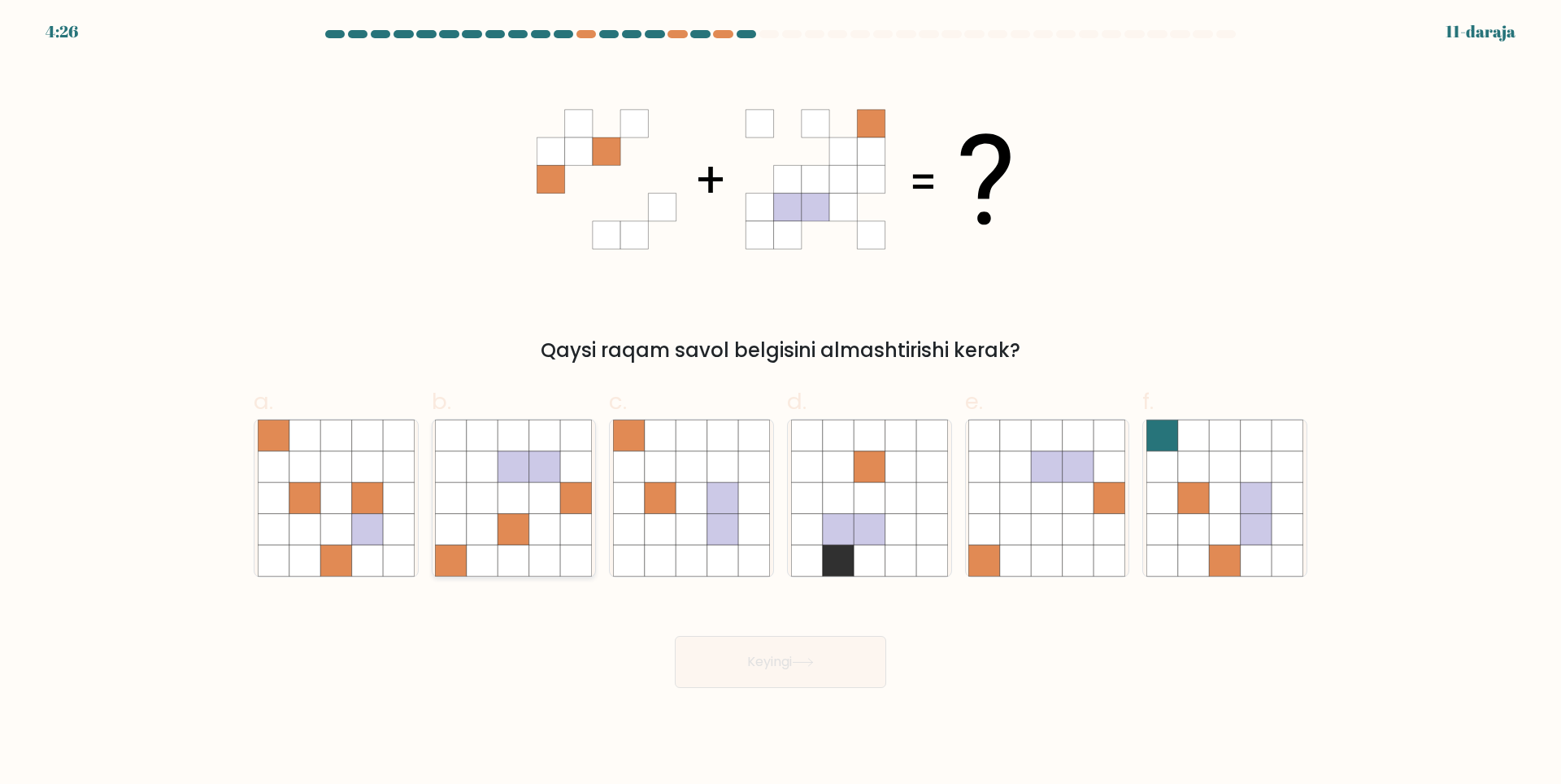
click at [486, 506] on icon at bounding box center [482, 497] width 31 height 31
click at [780, 403] on input "b." at bounding box center [780, 396] width 1 height 10
radio input "true"
click at [740, 664] on button "Keyingi" at bounding box center [780, 662] width 212 height 52
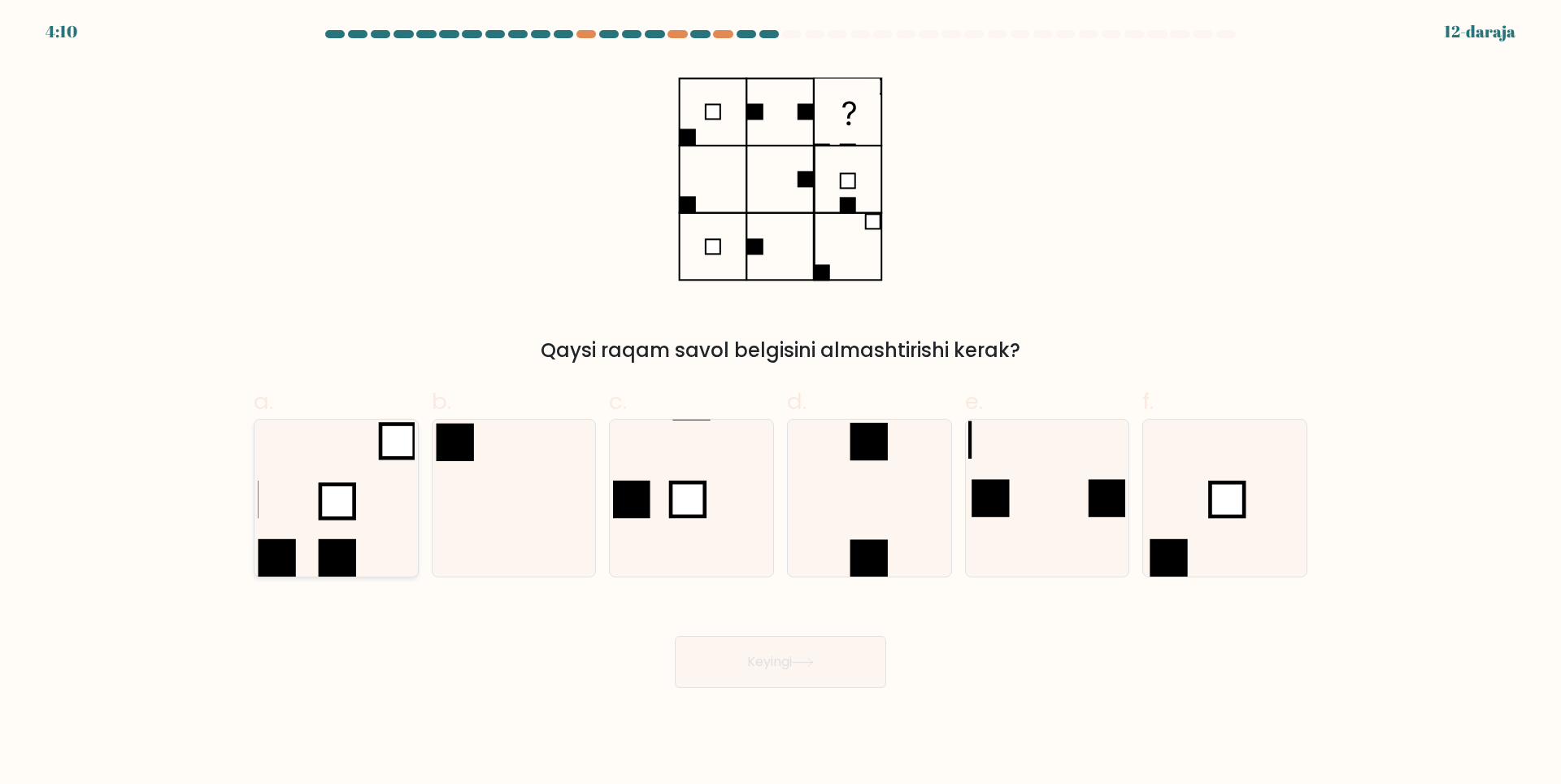
click at [376, 518] on icon at bounding box center [336, 498] width 157 height 157
click at [780, 403] on input "a." at bounding box center [780, 396] width 1 height 10
radio input "true"
click at [857, 671] on button "Keyingi" at bounding box center [780, 662] width 212 height 52
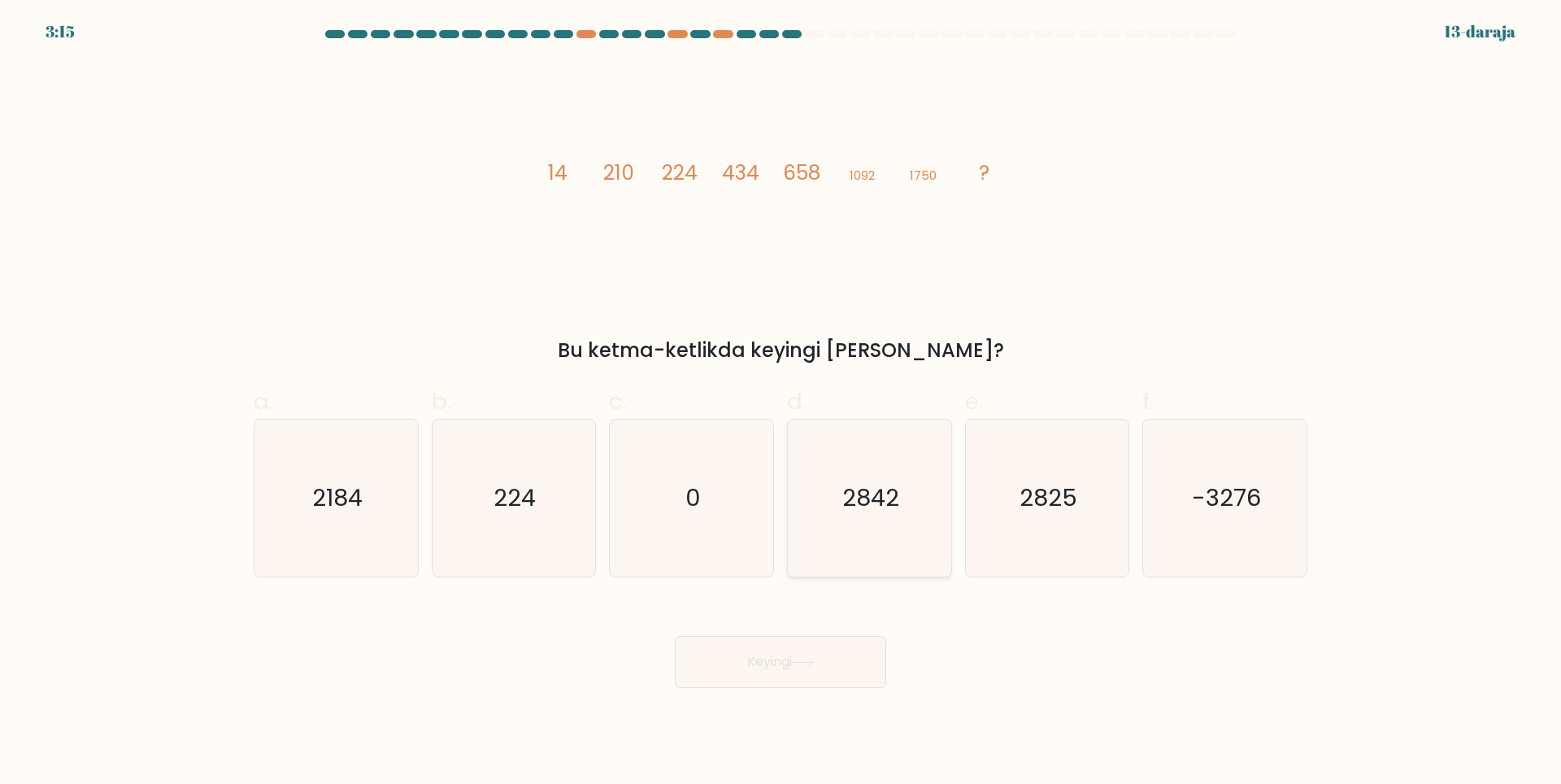
click at [861, 539] on icon "2842" at bounding box center [869, 498] width 157 height 157
click at [781, 403] on input "d. 2842" at bounding box center [780, 396] width 1 height 10
radio input "true"
click at [840, 672] on button "Keyingi" at bounding box center [780, 662] width 212 height 52
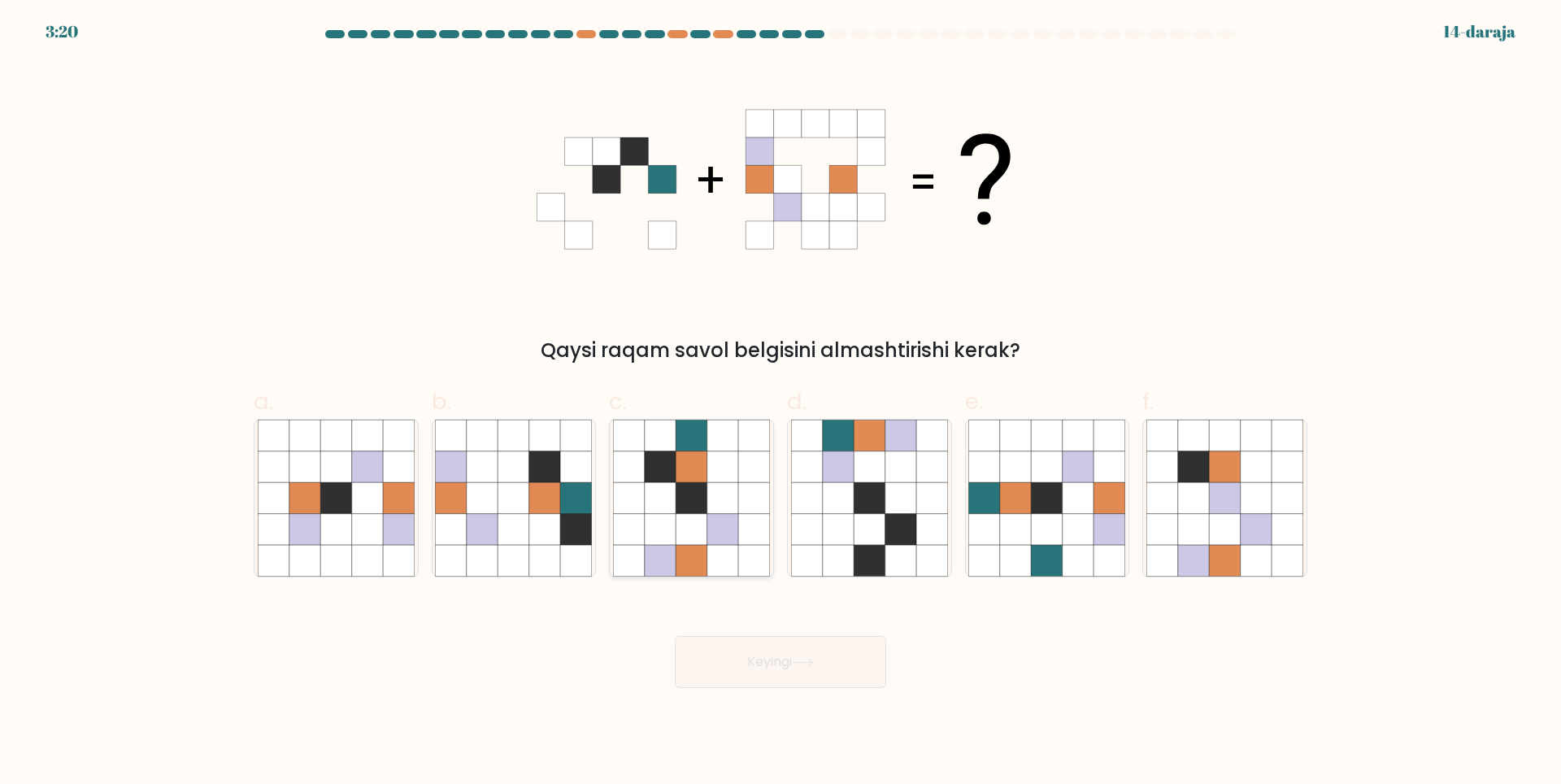
click at [712, 492] on icon at bounding box center [723, 497] width 31 height 31
click at [780, 403] on input "c." at bounding box center [780, 396] width 1 height 10
radio input "true"
click at [806, 683] on button "Keyingi" at bounding box center [780, 662] width 212 height 52
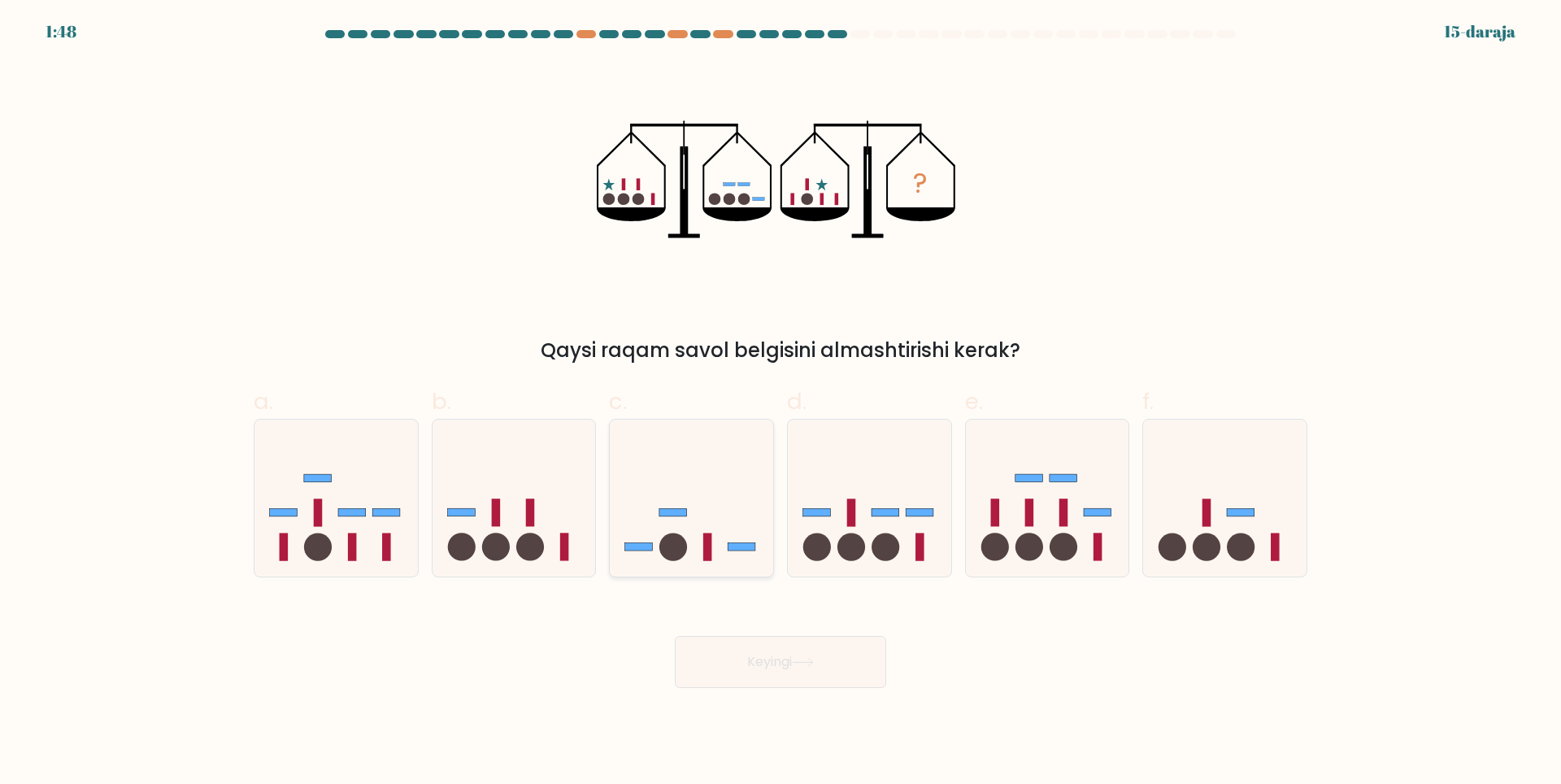
click at [710, 503] on icon at bounding box center [691, 497] width 163 height 135
click at [780, 403] on input "c." at bounding box center [780, 396] width 1 height 10
radio input "true"
click at [812, 674] on button "Keyingi" at bounding box center [780, 662] width 212 height 52
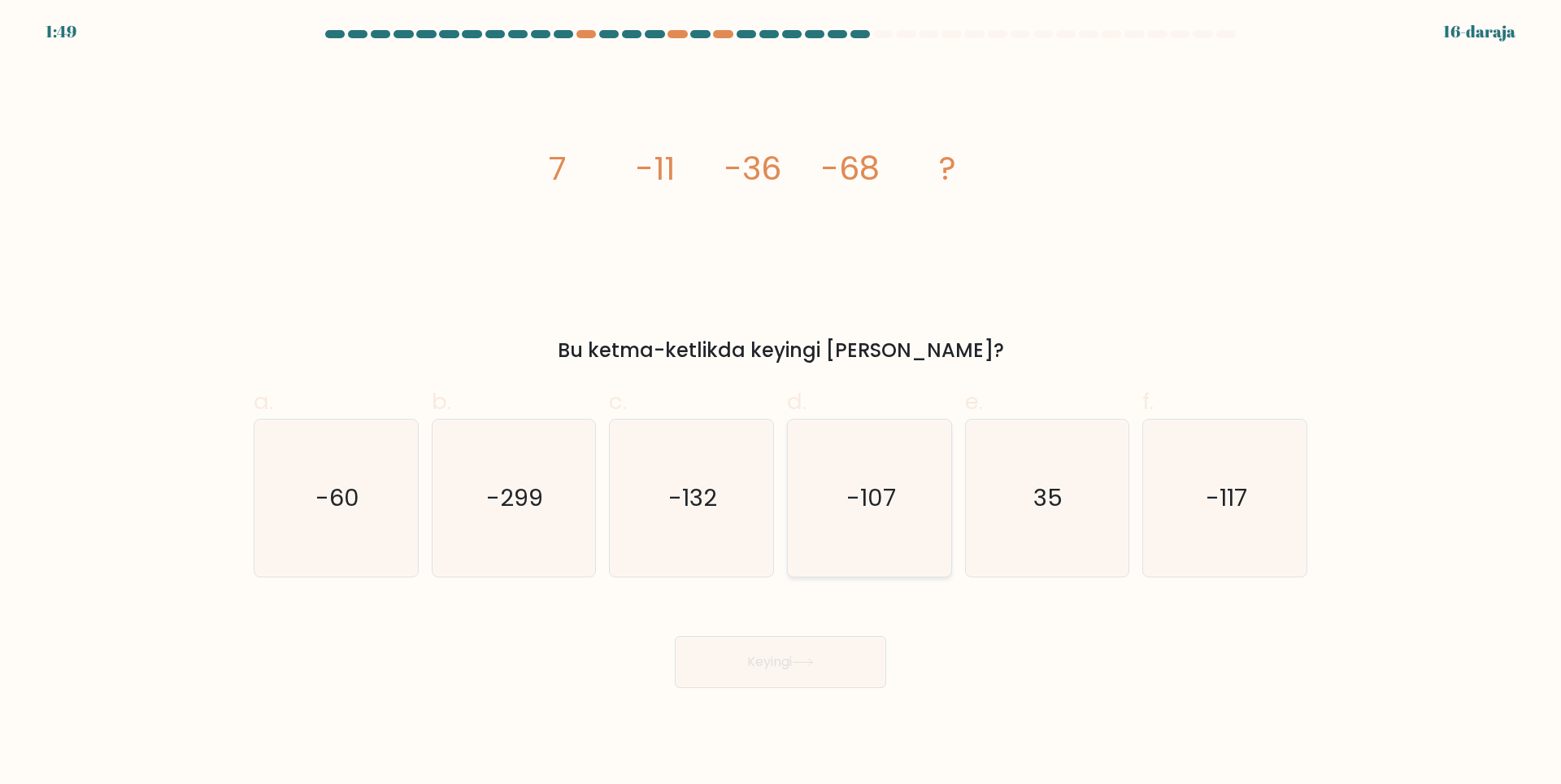
click at [856, 530] on icon "-107" at bounding box center [869, 498] width 157 height 157
click at [781, 403] on input "d. -107" at bounding box center [780, 396] width 1 height 10
radio input "true"
click at [859, 664] on button "Keyingi" at bounding box center [780, 662] width 212 height 52
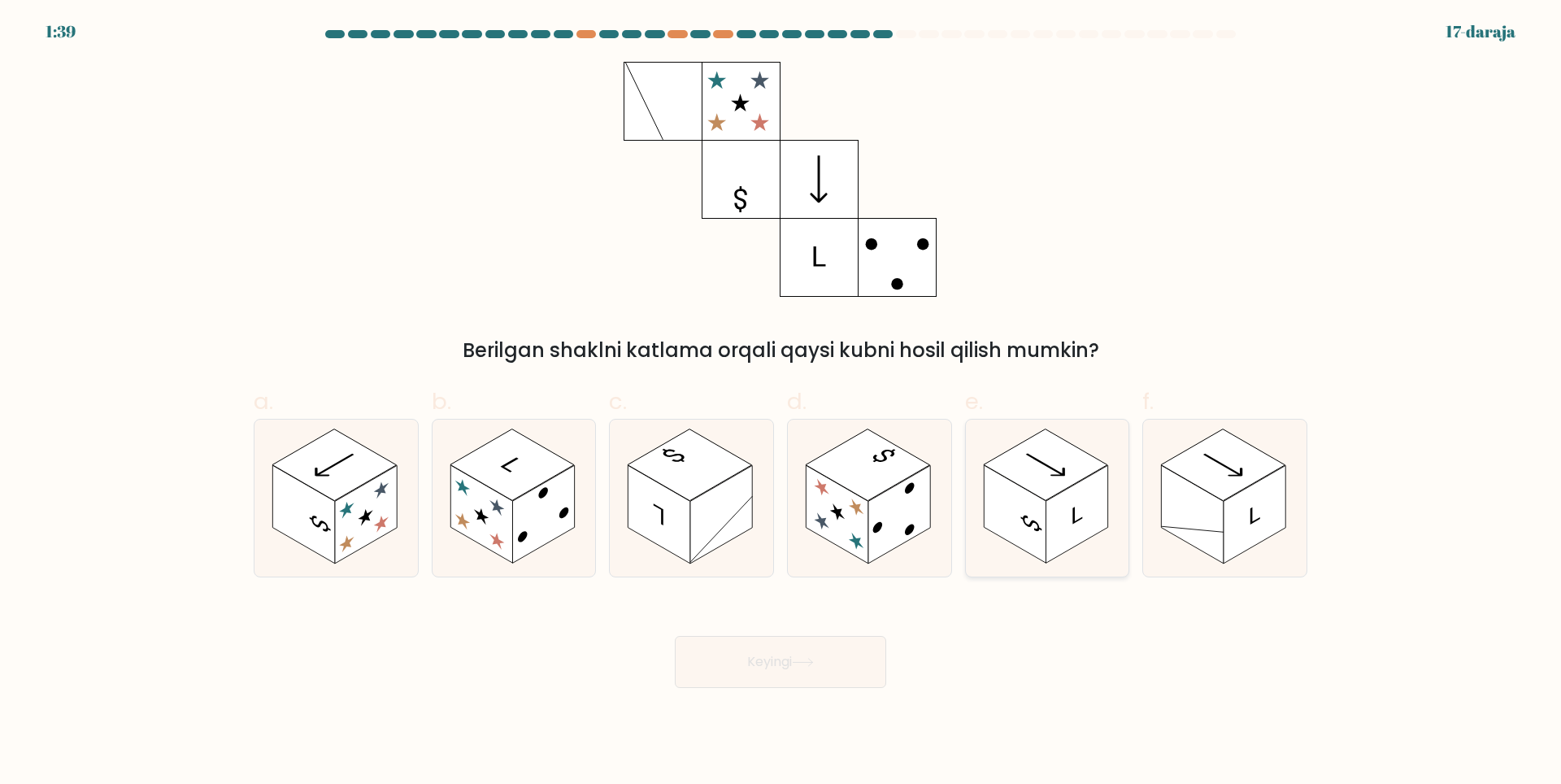
click at [1028, 530] on rect at bounding box center [1015, 515] width 62 height 99
click at [781, 403] on input "e." at bounding box center [780, 396] width 1 height 10
radio input "true"
click at [820, 652] on button "Keyingi" at bounding box center [780, 662] width 212 height 52
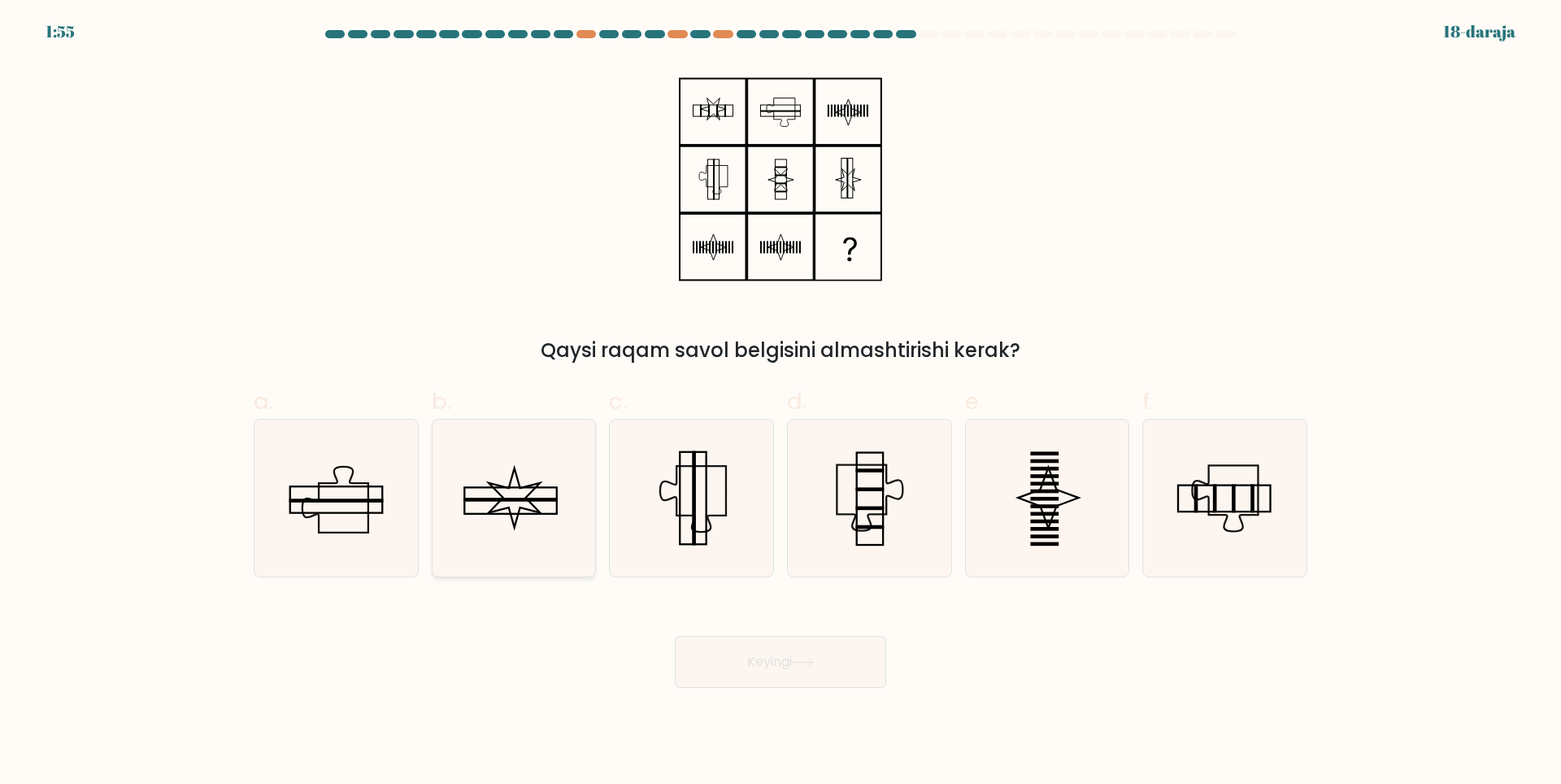
click at [534, 519] on icon at bounding box center [514, 498] width 157 height 157
click at [780, 403] on input "b." at bounding box center [780, 396] width 1 height 10
radio input "true"
click at [812, 661] on icon at bounding box center [803, 662] width 22 height 9
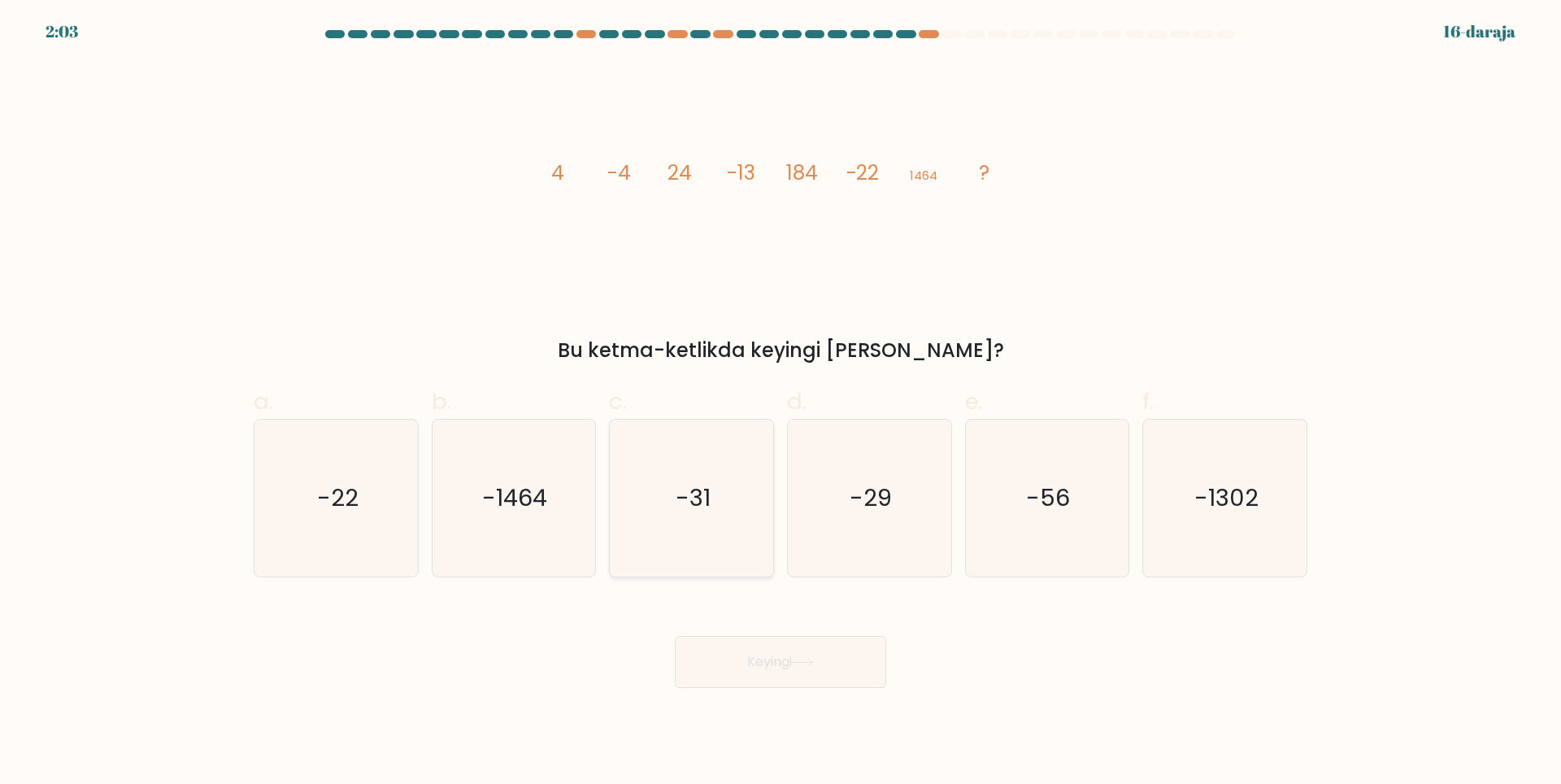
click at [728, 516] on icon "-31" at bounding box center [691, 498] width 157 height 157
click at [780, 403] on input "c. -31" at bounding box center [780, 396] width 1 height 10
radio input "true"
click at [906, 502] on icon "-29" at bounding box center [869, 498] width 157 height 157
click at [781, 403] on input "d. -29" at bounding box center [780, 396] width 1 height 10
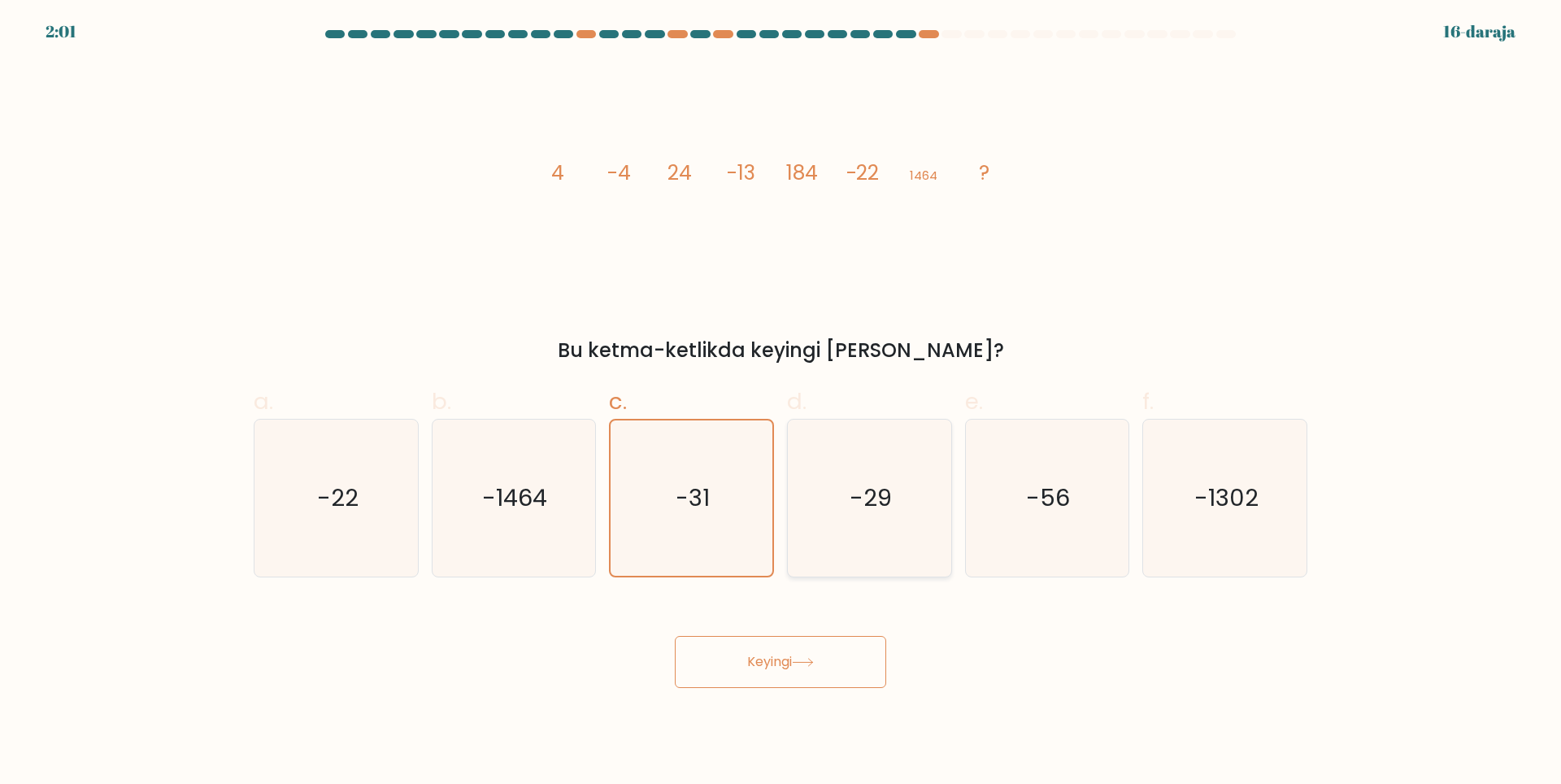
radio input "true"
click at [855, 667] on button "Keyingi" at bounding box center [780, 662] width 212 height 52
